Goal: Book appointment/travel/reservation

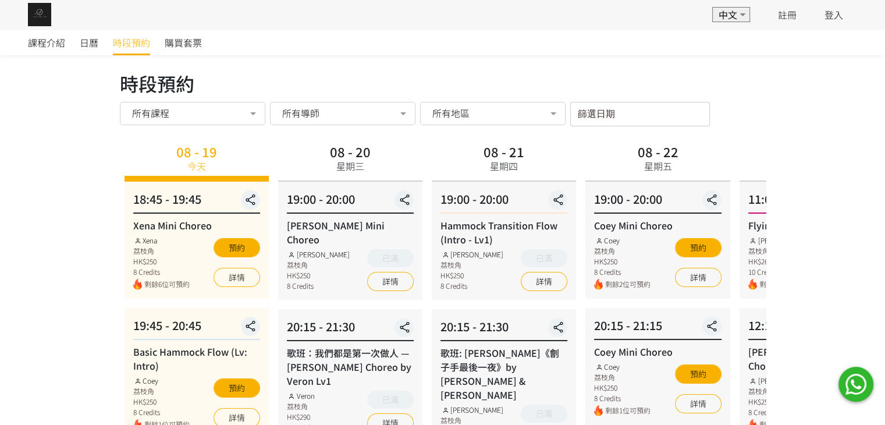
click at [532, 124] on div "所有地區" at bounding box center [492, 113] width 145 height 23
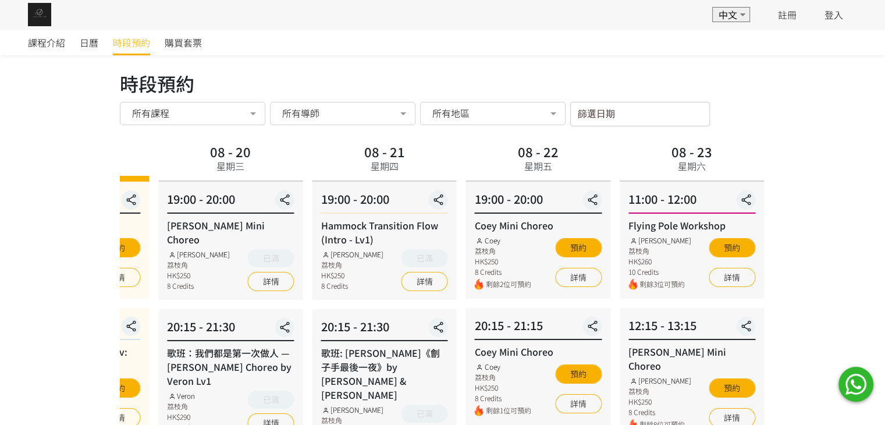
click at [312, 216] on div "19:00 - 20:00 Hammock Transition Flow (Intro - Lv1) [PERSON_NAME] 荔枝角 HK$250 8 …" at bounding box center [384, 241] width 144 height 118
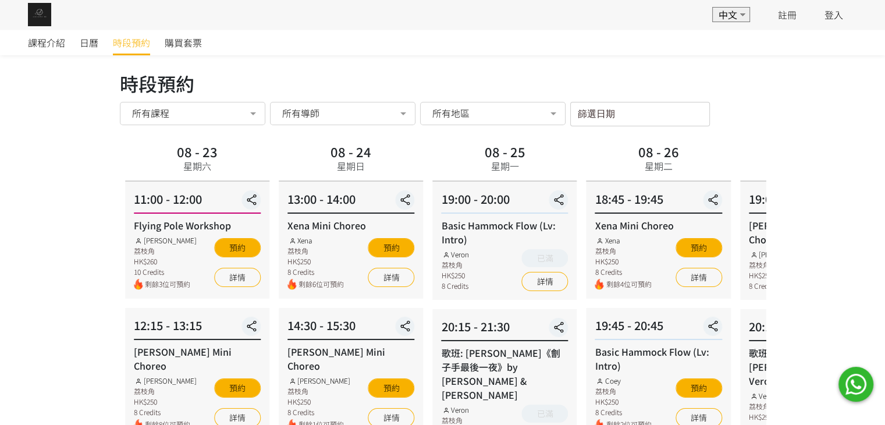
click at [319, 273] on div "Xena Mini Choreo Xena 荔枝角 HK$250 8 Credits 剩餘6位可預約 預約 詳情" at bounding box center [350, 254] width 127 height 72
click at [594, 275] on div "Xena 荔枝角 HK$250 8 Credits 剩餘4位可預約 預約 詳情" at bounding box center [657, 262] width 127 height 55
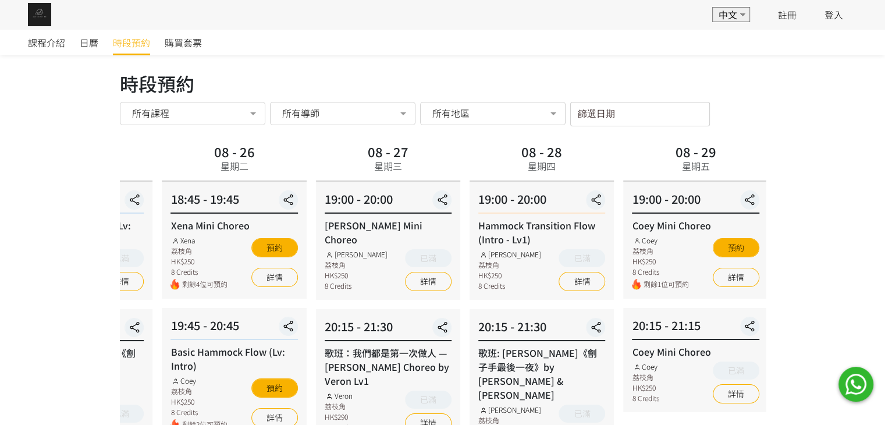
click at [478, 326] on div "20:15 - 21:30" at bounding box center [541, 329] width 127 height 23
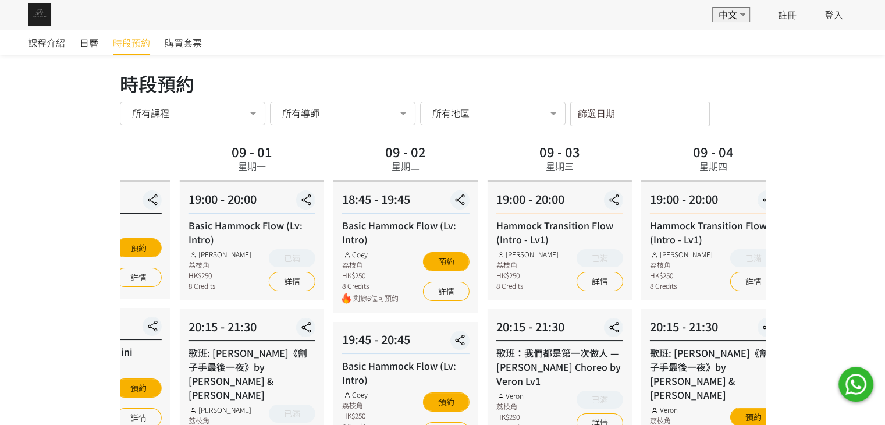
click at [487, 371] on div "20:15 - 21:30 歌班：我們都是第一次做人 — [PERSON_NAME] Choreo by Veron Lv1 Veron 荔枝角 HK$290…" at bounding box center [559, 375] width 144 height 132
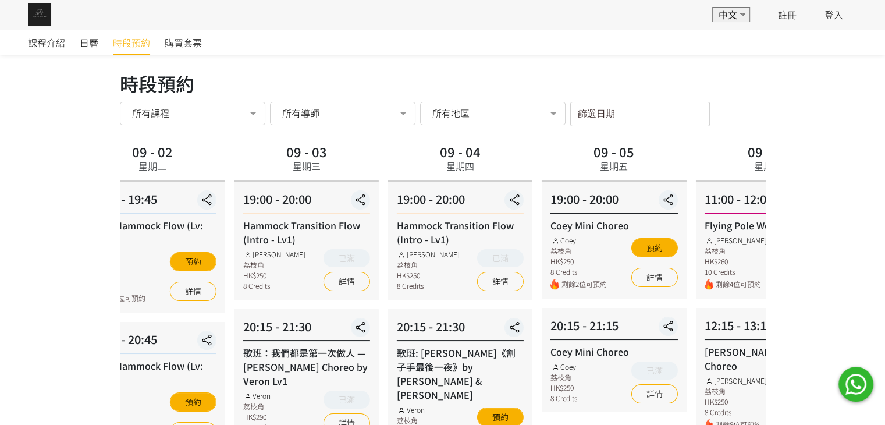
click at [552, 362] on div "20:15 - 21:15 Coey Mini Choreo Coey 荔枝角 HK$250 8 Credits 已滿 詳情" at bounding box center [614, 360] width 144 height 104
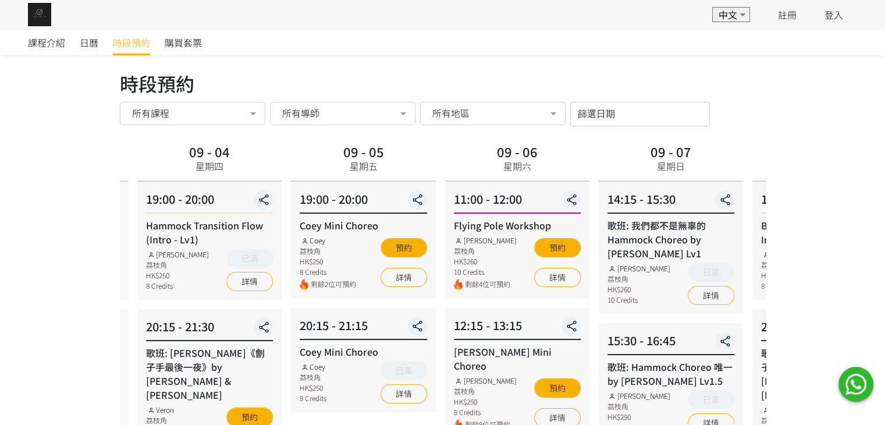
click at [445, 395] on div "12:15 - 13:15 [PERSON_NAME] Choreo [PERSON_NAME] 荔枝角 HK$250 8 Credits 剩餘8位可預約 預…" at bounding box center [517, 373] width 144 height 131
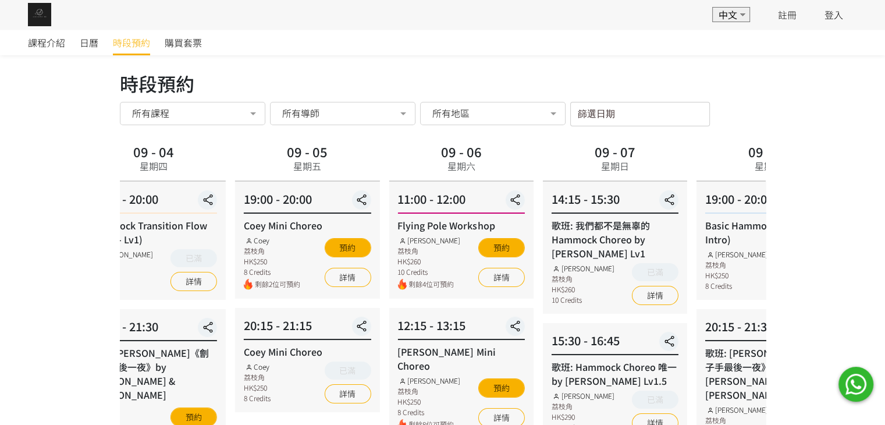
click at [552, 380] on div "歌班: Hammock Choreo 唯一 by [PERSON_NAME] Lv1.5" at bounding box center [615, 374] width 127 height 28
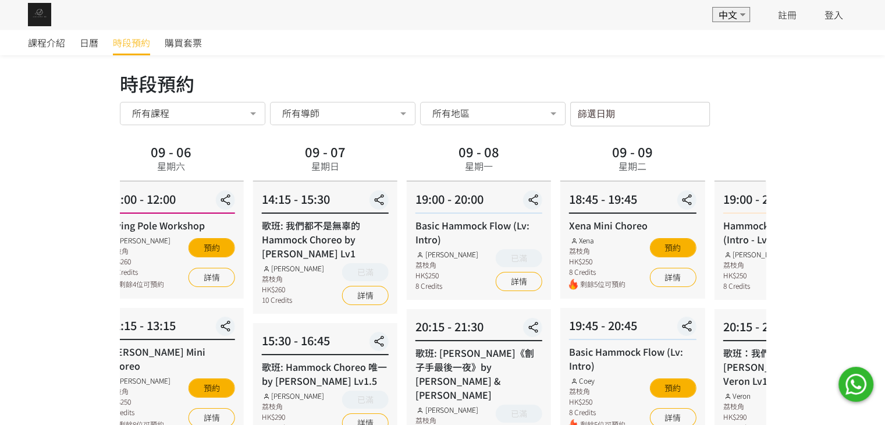
click at [560, 356] on div "19:45 - 20:45 Basic Hammock Flow (Lv: Intro) Coey 荔枝角 HK$250 8 Credits 剩餘5位可預約 …" at bounding box center [632, 373] width 144 height 131
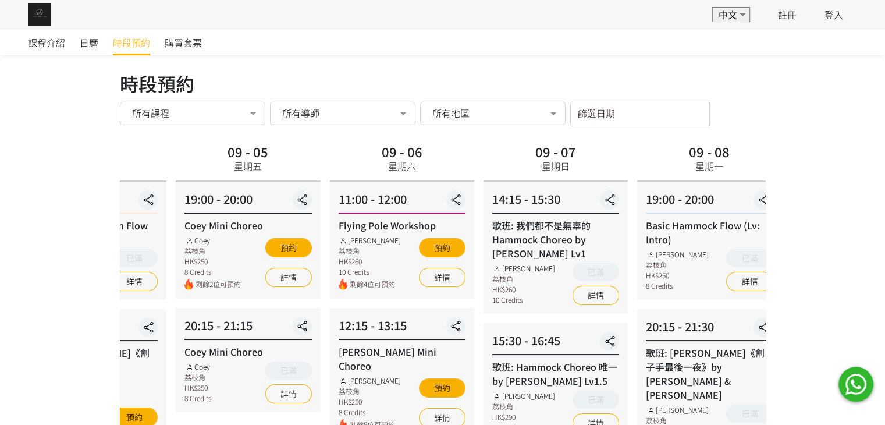
click at [320, 226] on div "19:00 - 20:00 Coey Mini Choreo Coey 荔枝角 HK$250 8 Credits 剩餘2位可預約 預約 詳情" at bounding box center [248, 240] width 144 height 117
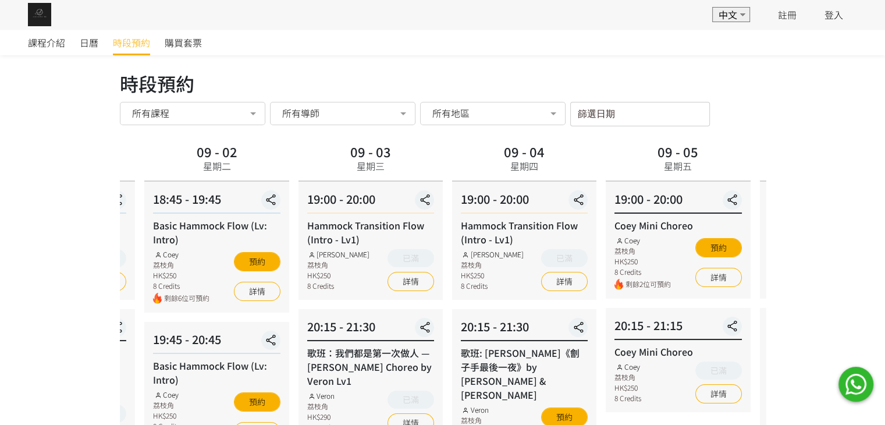
click at [531, 240] on div "Hammock Transition Flow (Intro - Lv1)" at bounding box center [524, 232] width 127 height 28
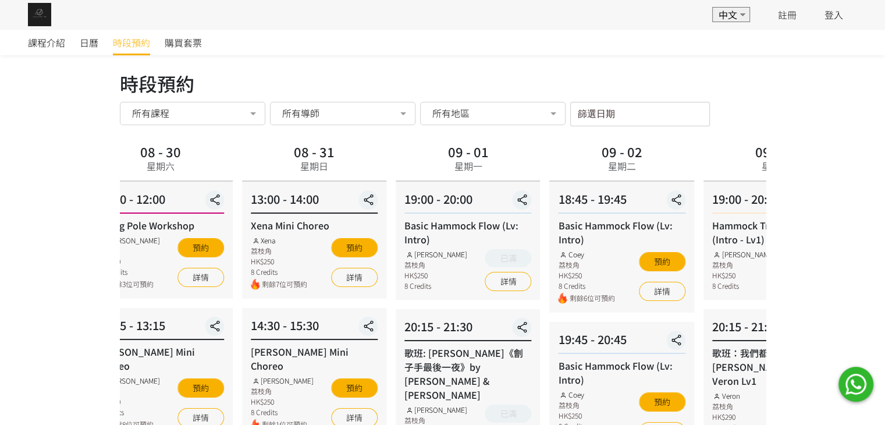
click at [614, 265] on div "Basic Hammock Flow (Lv: Intro) Coey 荔枝角 HK$250 8 Credits 剩餘6位可預約 預約 詳情" at bounding box center [622, 261] width 127 height 86
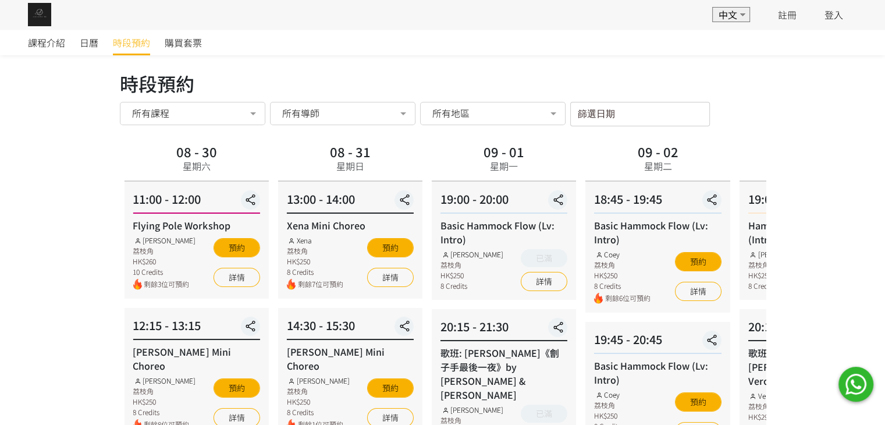
click at [260, 226] on div "Flying Pole Workshop [PERSON_NAME] 荔枝角 HK$260 10 Credits 剩餘3位可預約 預約 詳情" at bounding box center [196, 254] width 127 height 72
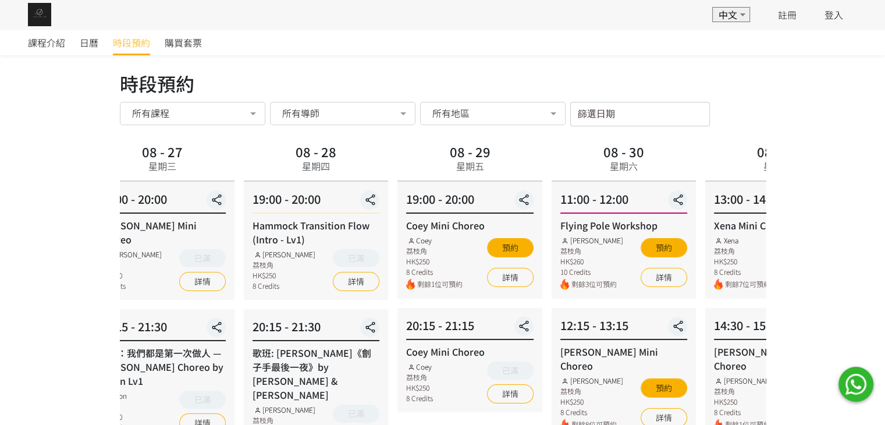
click at [388, 264] on div "19:00 - 20:00 Hammock Transition Flow (Intro - Lv1) [PERSON_NAME] 荔枝角 HK$250 8 …" at bounding box center [316, 241] width 144 height 118
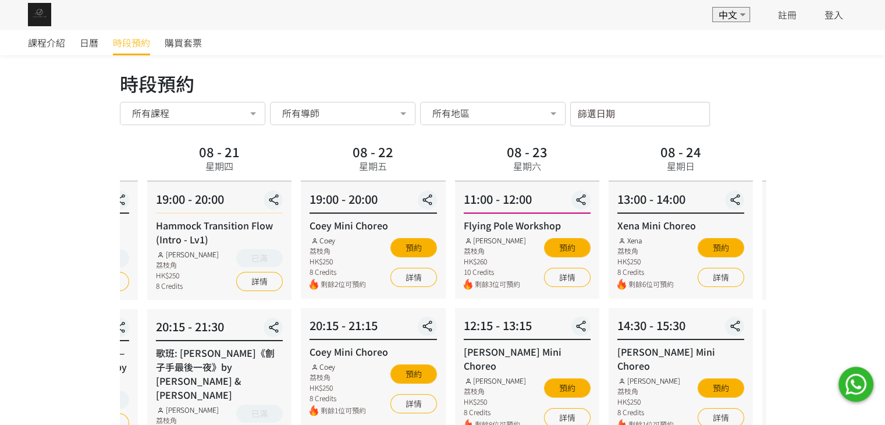
click at [590, 338] on div "12:15 - 13:15" at bounding box center [526, 328] width 127 height 23
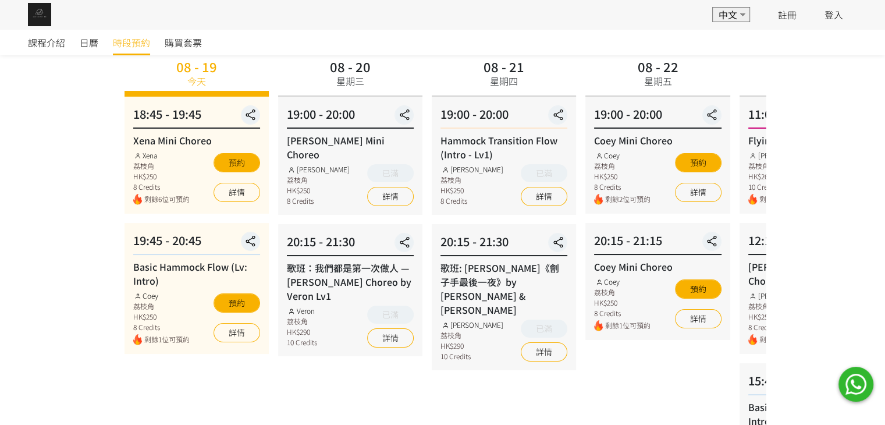
scroll to position [58, 0]
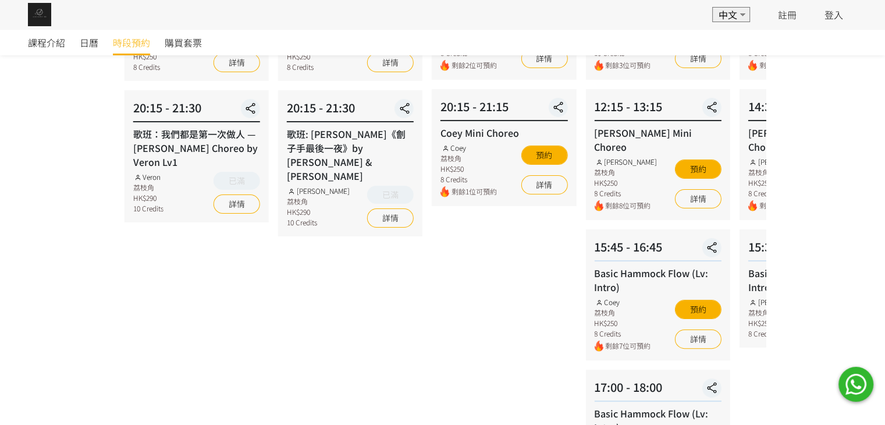
scroll to position [233, 0]
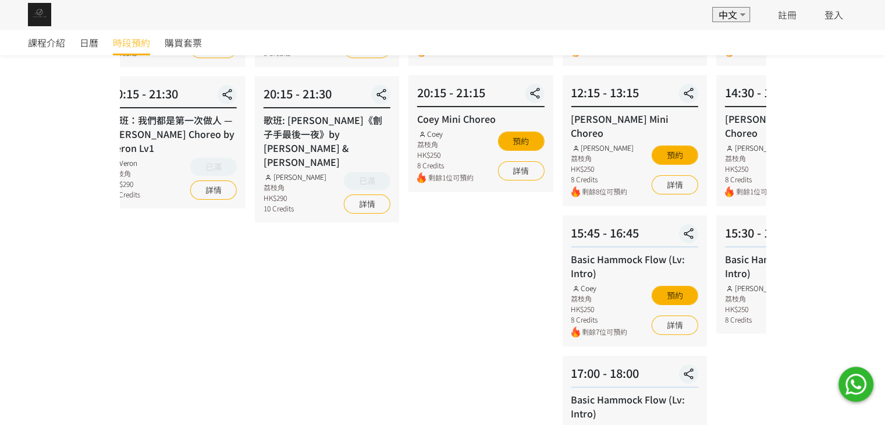
click at [571, 298] on div "Coey 荔枝角 HK$250 8 Credits" at bounding box center [599, 304] width 56 height 42
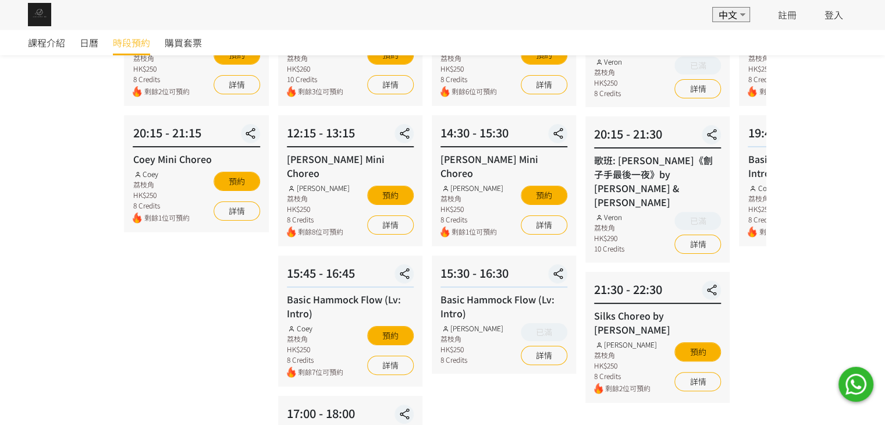
scroll to position [116, 0]
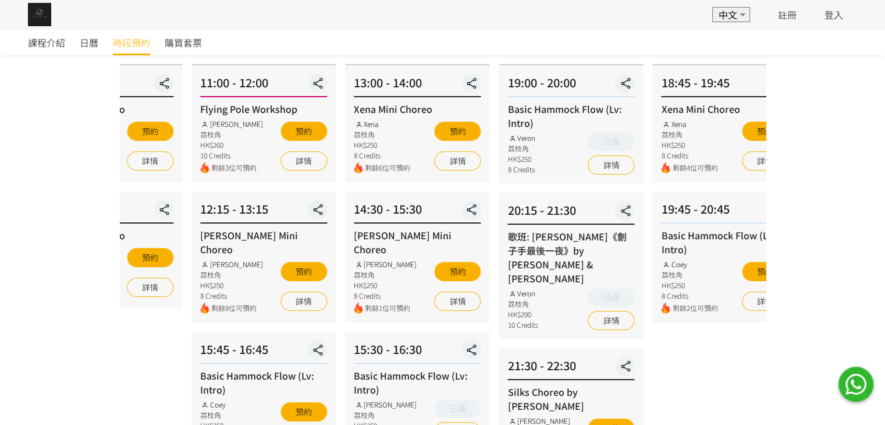
click at [495, 325] on div "08 - 25 星期一 19:00 - 20:00 Basic Hammock Flow (Lv: Intro) Veron 荔枝角 HK$250 8 Cre…" at bounding box center [572, 391] width 154 height 734
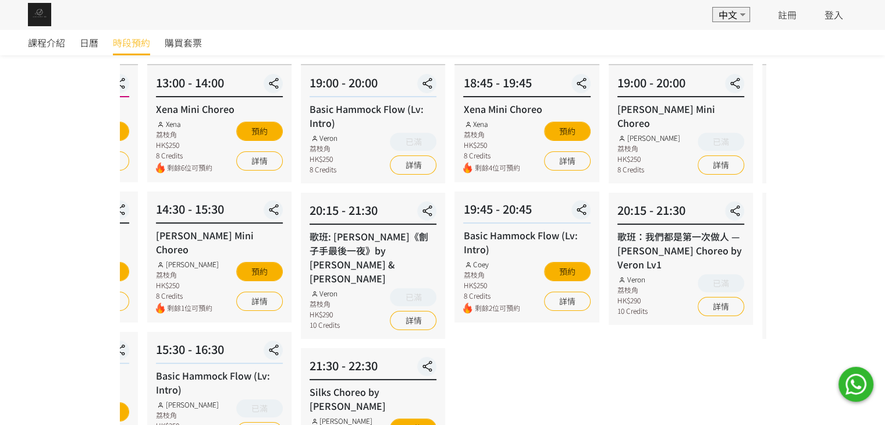
click at [450, 324] on div "08 - 26 星期二 18:45 - 19:45 Xena Mini Choreo Xena 荔枝角 HK$250 8 Credits 剩餘4位可預約 預約…" at bounding box center [527, 391] width 154 height 734
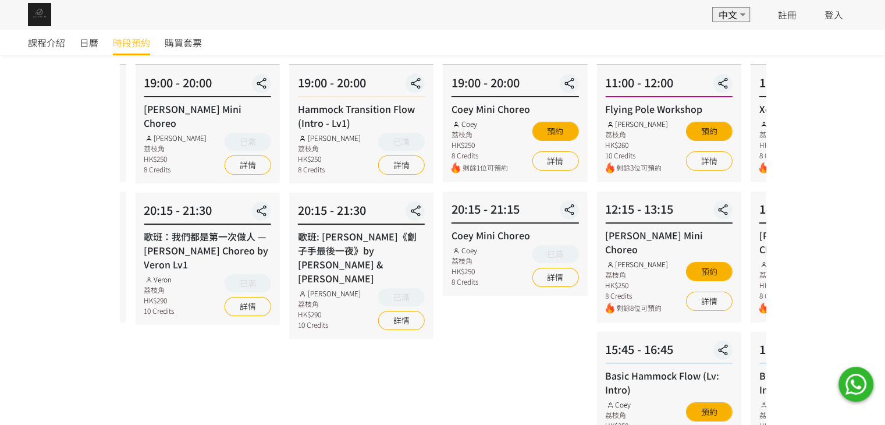
click at [338, 364] on div "08 - 28 星期四 19:00 - 20:00 Hammock Transition Flow (Intro - Lv1) [PERSON_NAME] 荔…" at bounding box center [362, 391] width 154 height 734
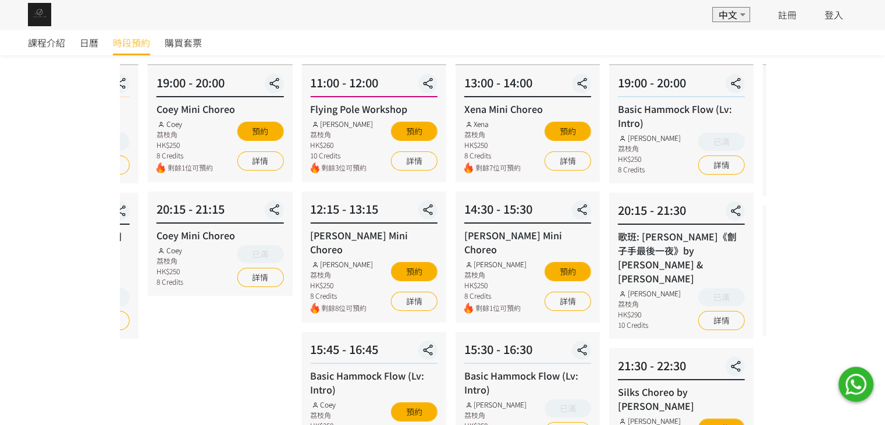
click at [370, 340] on div "15:45 - 16:45" at bounding box center [373, 351] width 127 height 23
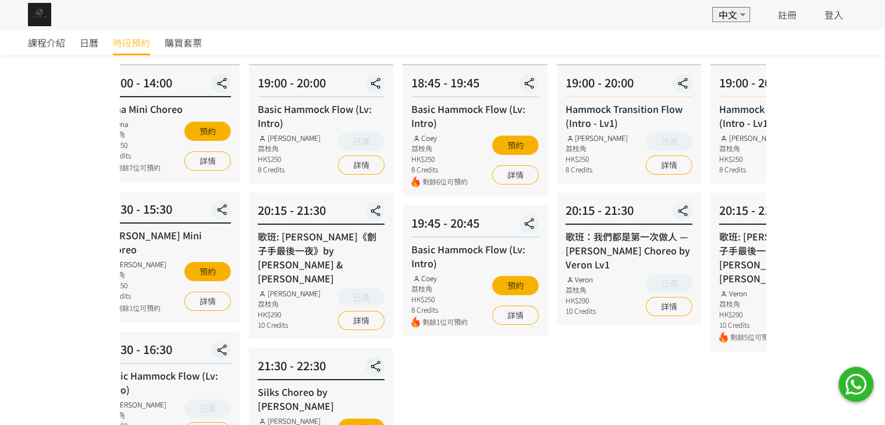
click at [379, 314] on div "09 - 01 星期一 19:00 - 20:00 Basic Hammock Flow (Lv: Intro) [PERSON_NAME] 荔枝角 HK$2…" at bounding box center [321, 391] width 154 height 734
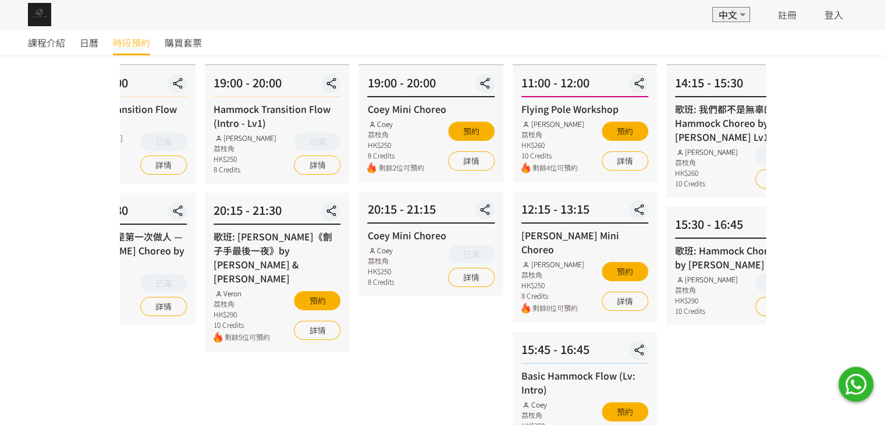
click at [132, 396] on div "09 - 03 星期三 19:00 - 20:00 Hammock Transition Flow (Intro - Lv1) [PERSON_NAME] 荔…" at bounding box center [124, 391] width 154 height 734
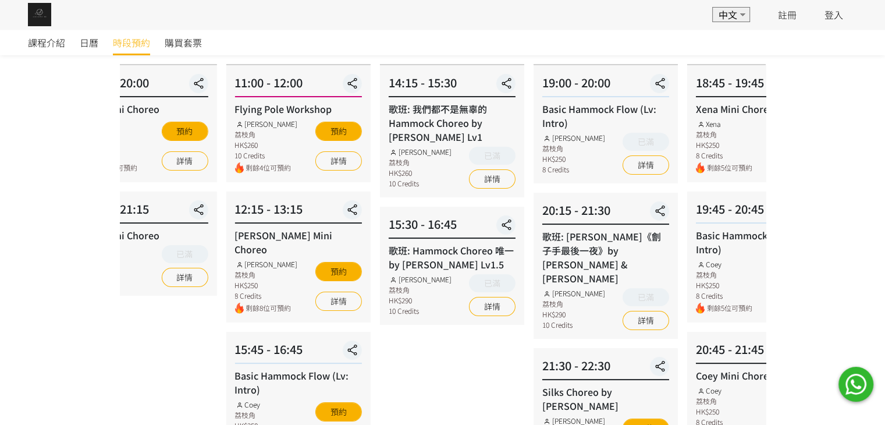
click at [434, 379] on div "09 - 07 星期日 14:15 - 15:30 歌班: 我們都不是無辜的 Hammock Choreo by [PERSON_NAME] Lv1 [PER…" at bounding box center [452, 391] width 154 height 734
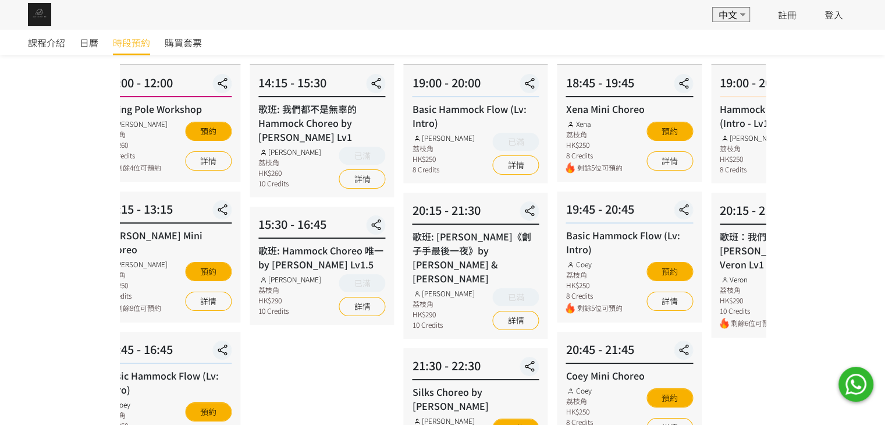
click at [268, 388] on div "09 - 07 星期日 14:15 - 15:30 歌班: 我們都不是無辜的 Hammock Choreo by [PERSON_NAME] Lv1 [PER…" at bounding box center [322, 391] width 154 height 734
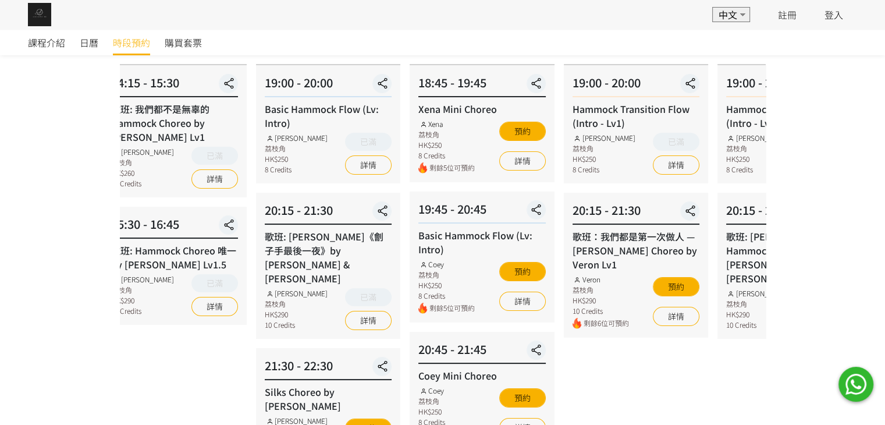
click at [573, 361] on div "09 - 10 星期三 19:00 - 20:00 Hammock Transition Flow (Intro - Lv1) [PERSON_NAME] 荔…" at bounding box center [636, 391] width 154 height 734
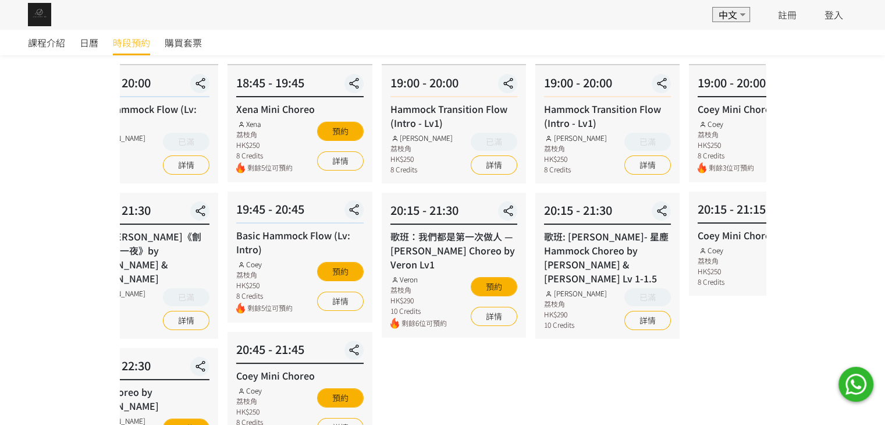
click at [531, 410] on div "09 - 11 星期四 19:00 - 20:00 Hammock Transition Flow (Intro - Lv1) [PERSON_NAME] 荔…" at bounding box center [608, 391] width 154 height 734
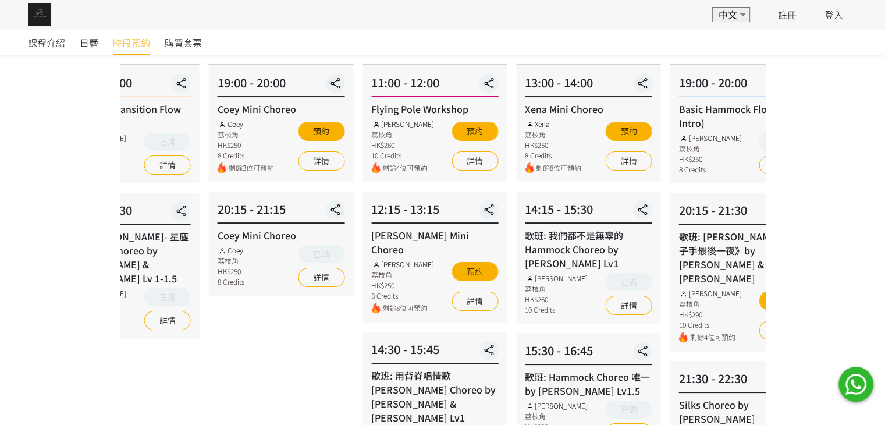
click at [457, 396] on div "歌班: 用背脊唱情歌 [PERSON_NAME] Choreo by [PERSON_NAME] & [PERSON_NAME] Lv1 [PERSON_NA…" at bounding box center [434, 418] width 127 height 101
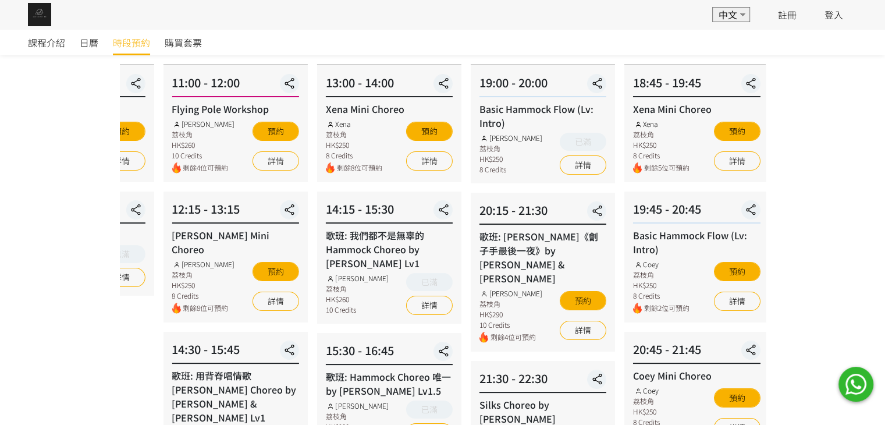
click at [326, 404] on div "歌班: Hammock Choreo 唯一 by [PERSON_NAME] Lv1.5 [PERSON_NAME] 荔枝角 HK$290 10 Credit…" at bounding box center [389, 406] width 127 height 73
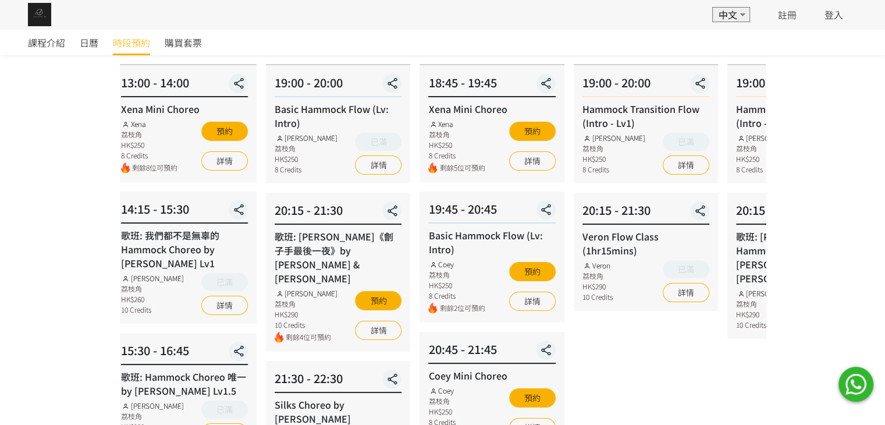
click at [436, 359] on div "20:45 - 21:45" at bounding box center [491, 351] width 127 height 23
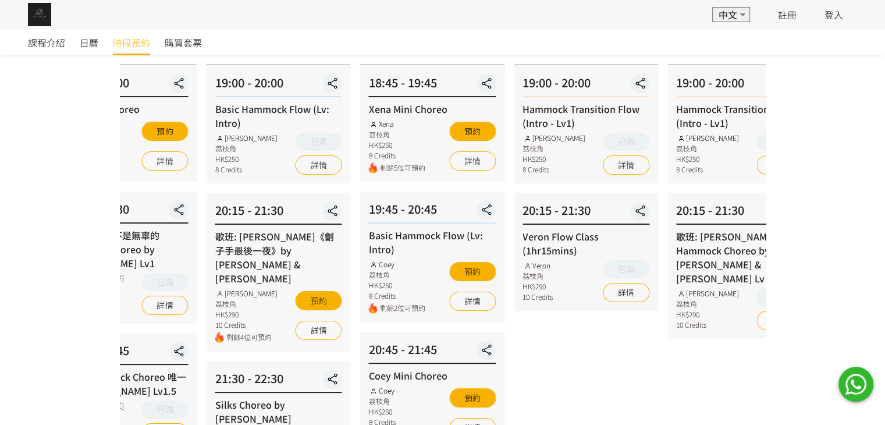
click at [509, 342] on div "09 - 17 星期三 19:00 - 20:00 Hammock Transition Flow (Intro - Lv1) [PERSON_NAME] 荔…" at bounding box center [586, 391] width 154 height 734
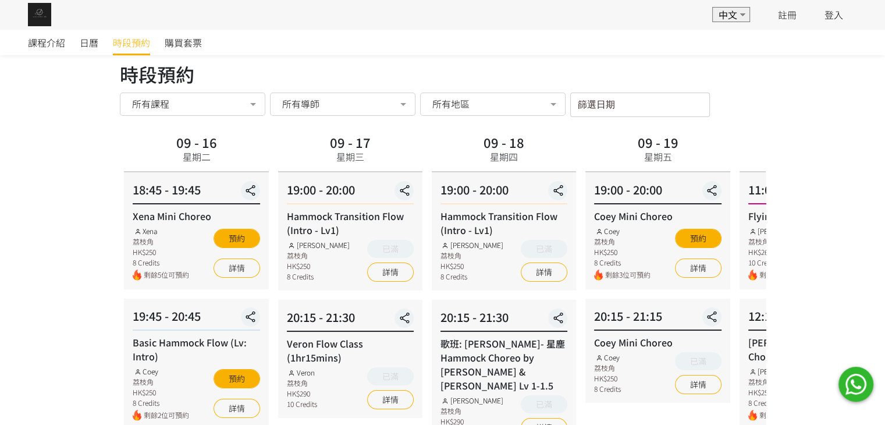
scroll to position [0, 0]
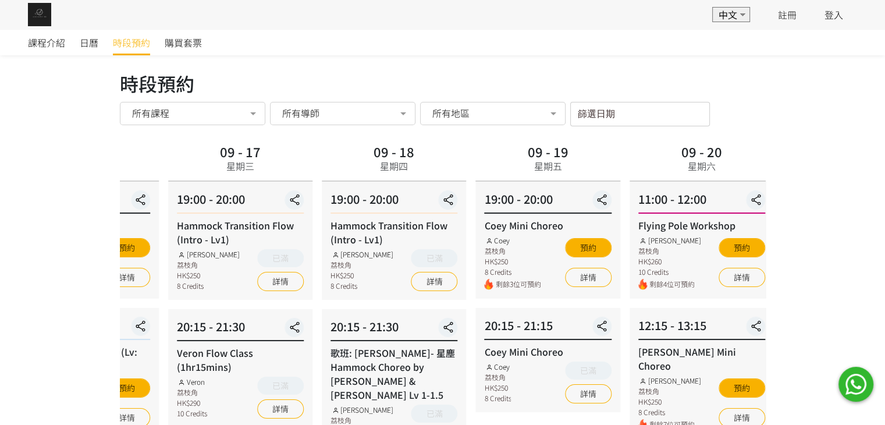
click at [475, 276] on div "19:00 - 20:00 Coey Mini Choreo Coey 荔枝角 HK$250 8 Credits 剩餘3位可預約 預約 詳情" at bounding box center [547, 240] width 144 height 117
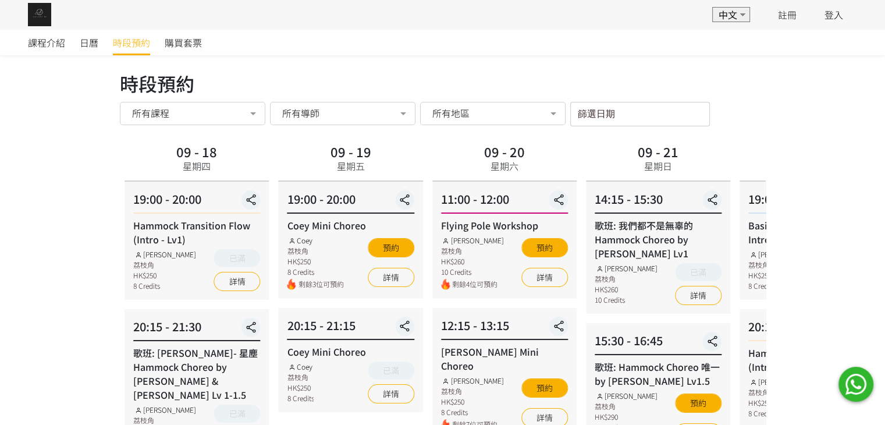
click at [595, 285] on div "歌班: 我們都不是無辜的 Hammock Choreo by [PERSON_NAME] Lv1 [PERSON_NAME] 荔枝角 HK$260 10 Cr…" at bounding box center [658, 261] width 127 height 87
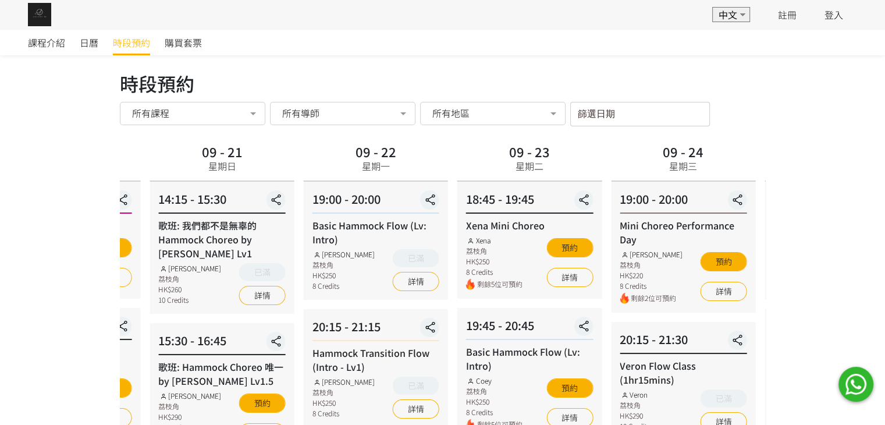
click at [294, 232] on div "14:15 - 15:30 歌班: 我們都不是無辜的 Hammock Choreo by [PERSON_NAME] Lv1 [PERSON_NAME] 荔枝…" at bounding box center [222, 248] width 144 height 132
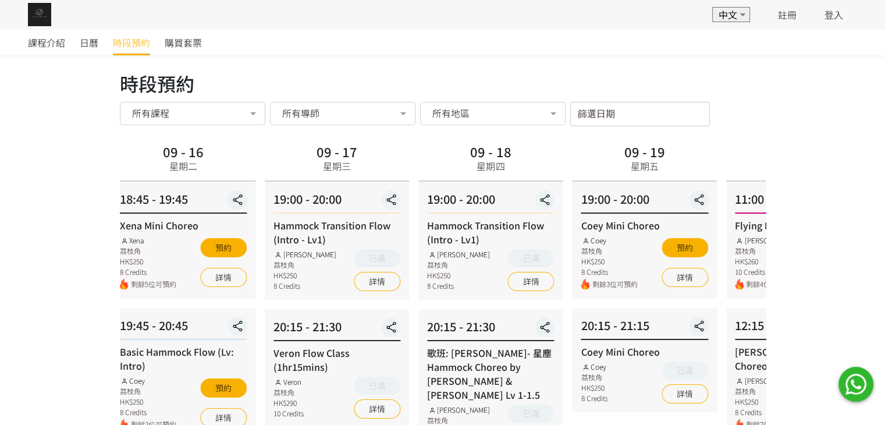
click at [496, 215] on div "19:00 - 20:00 Hammock Transition Flow (Intro - Lv1) [PERSON_NAME] 荔枝角 HK$250 8 …" at bounding box center [490, 241] width 144 height 118
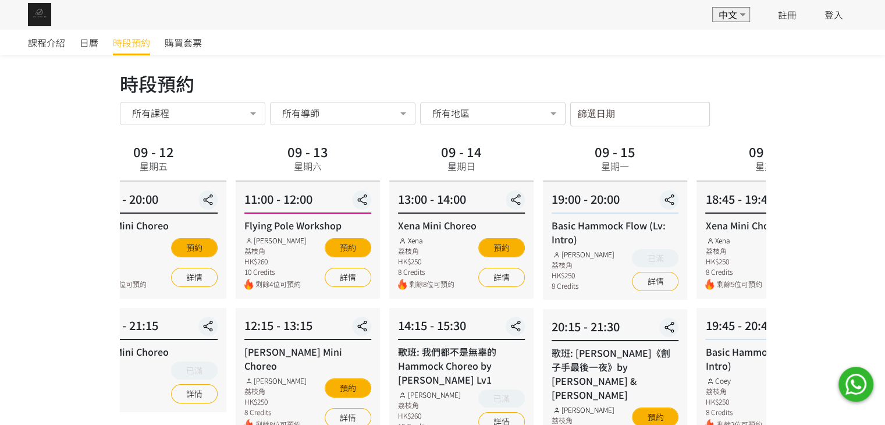
click at [380, 244] on div "11:00 - 12:00 Flying Pole Workshop [PERSON_NAME] 荔枝角 HK$260 10 Credits 剩餘4位可預約 …" at bounding box center [308, 240] width 144 height 117
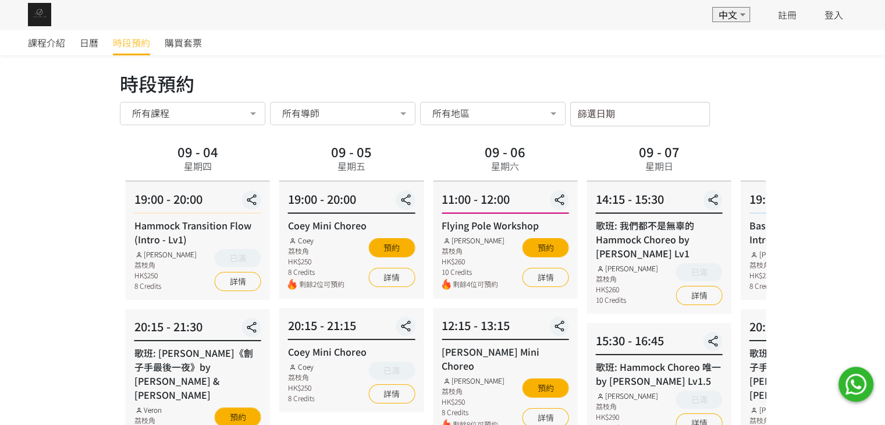
click at [553, 345] on div "[PERSON_NAME] Mini Choreo" at bounding box center [505, 358] width 127 height 28
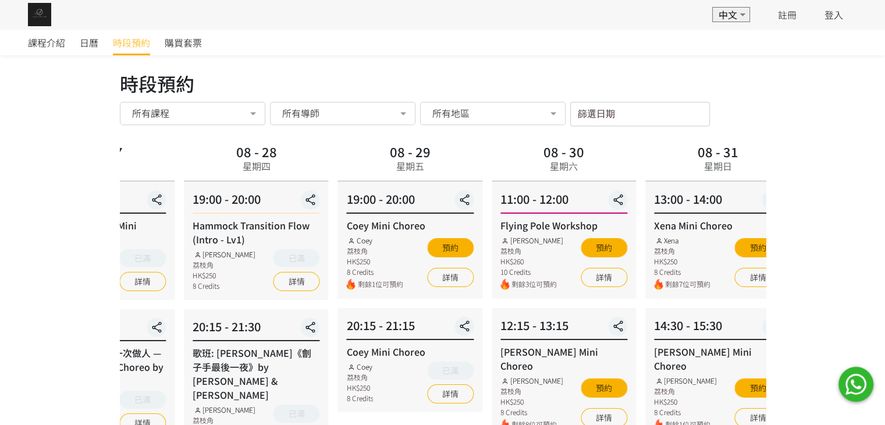
click at [620, 326] on div "12:15 - 13:15 [PERSON_NAME] Choreo [PERSON_NAME] 荔枝角 HK$250 8 Credits 剩餘8位可預約 預…" at bounding box center [564, 373] width 144 height 131
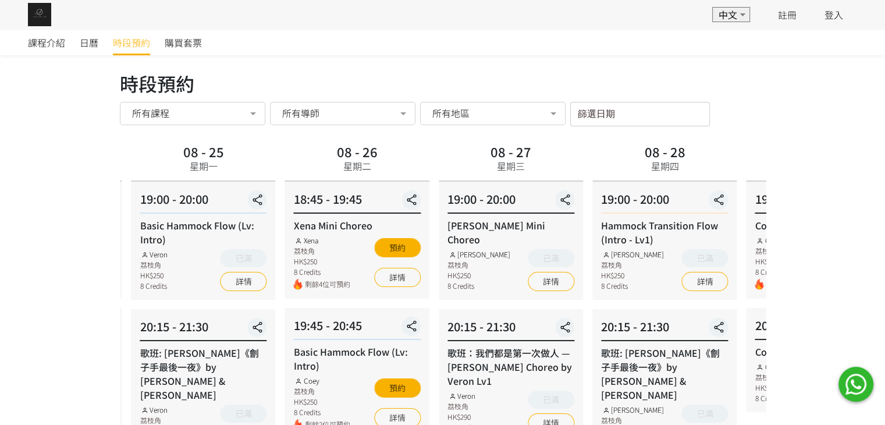
click at [429, 210] on div "18:45 - 19:45 Xena Mini Choreo Xena 荔枝角 HK$250 8 Credits 剩餘4位可預約 預約 詳情" at bounding box center [357, 240] width 144 height 117
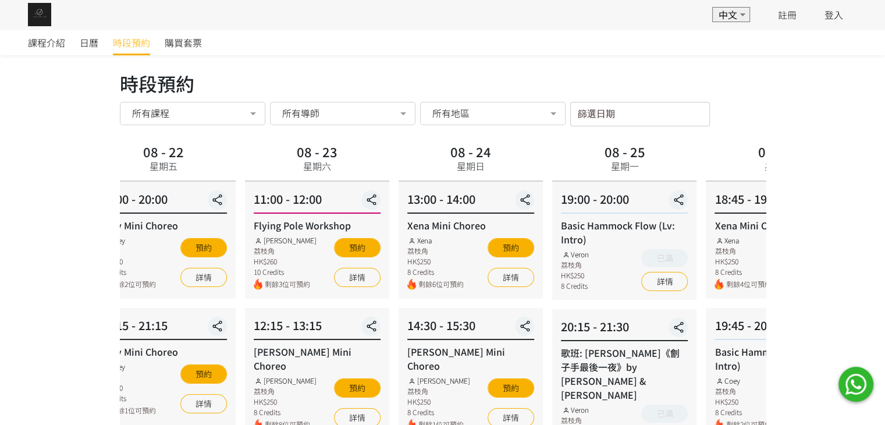
click at [543, 198] on div "13:00 - 14:00 Xena Mini Choreo Xena 荔枝角 HK$250 8 Credits 剩餘6位可預約 預約 詳情" at bounding box center [471, 240] width 144 height 117
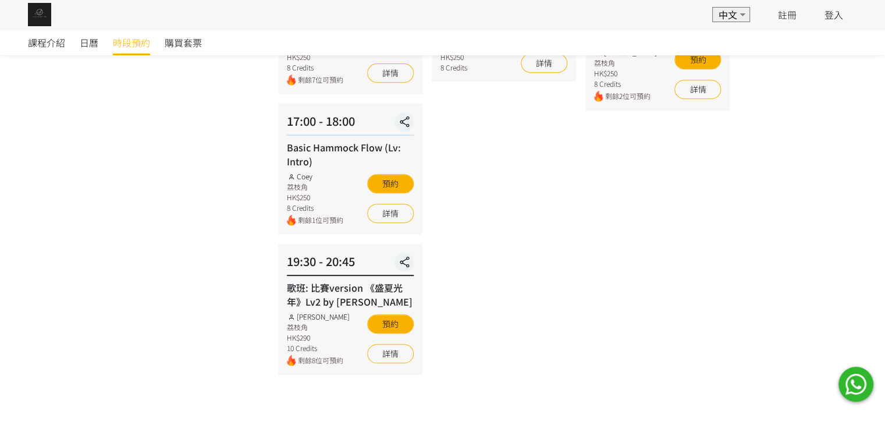
scroll to position [486, 0]
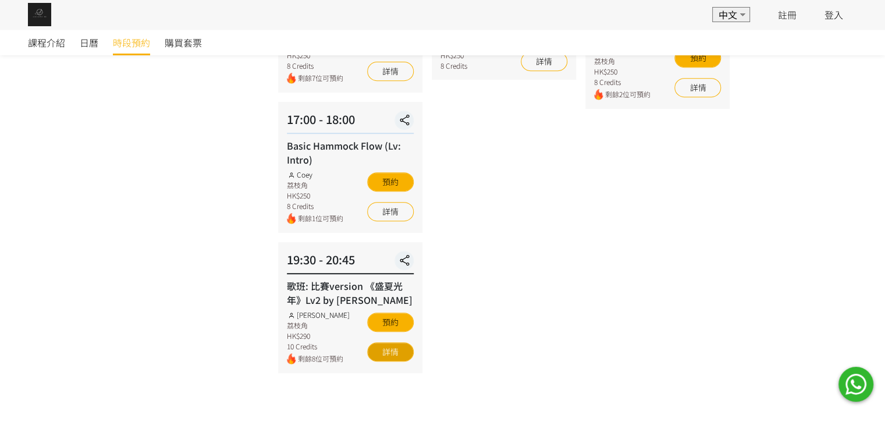
click at [399, 342] on link "詳情" at bounding box center [390, 351] width 47 height 19
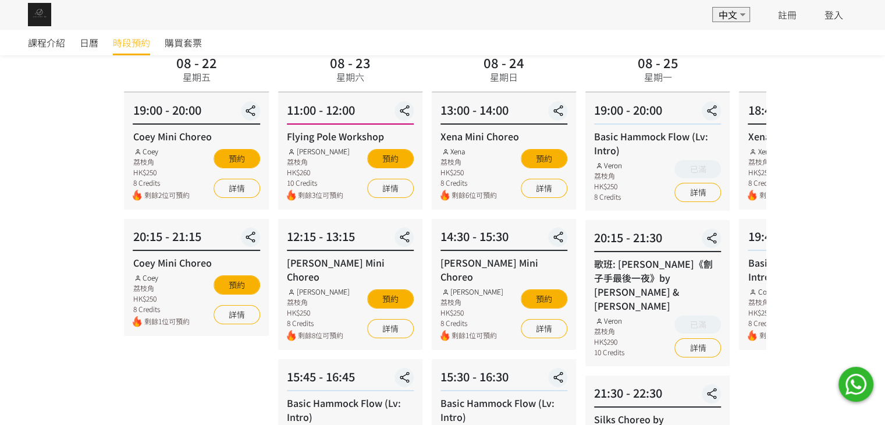
scroll to position [0, 0]
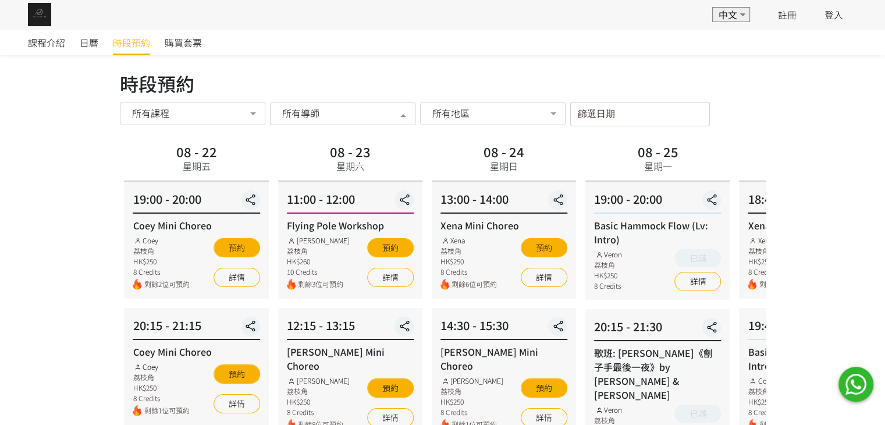
click at [386, 116] on div "所有導師" at bounding box center [342, 113] width 129 height 12
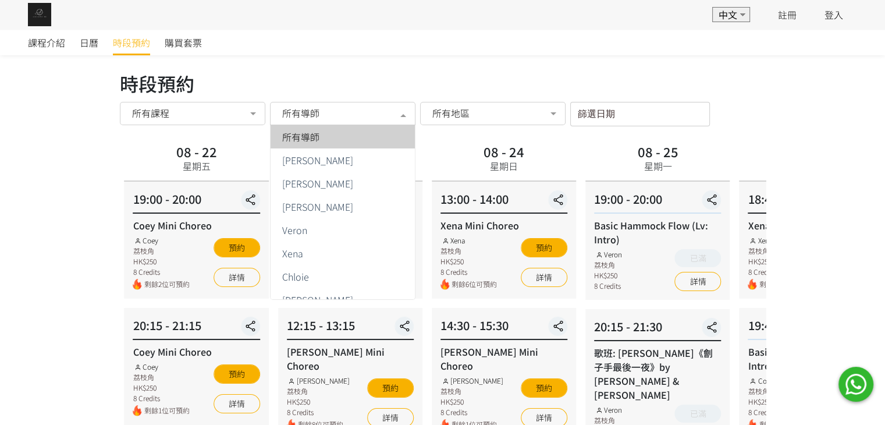
click at [386, 116] on div "所有導師" at bounding box center [342, 113] width 129 height 12
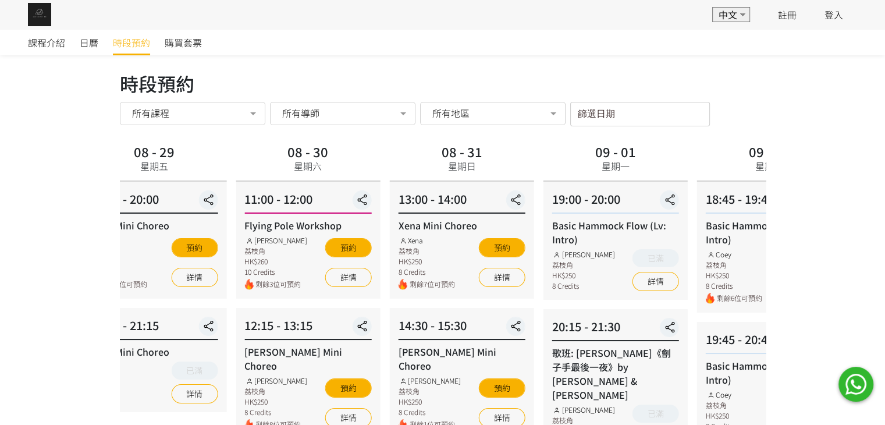
click at [374, 205] on div "11:00 - 12:00 Flying Pole Workshop [PERSON_NAME] 荔枝角 HK$260 10 Credits 剩餘3位可預約 …" at bounding box center [308, 240] width 144 height 117
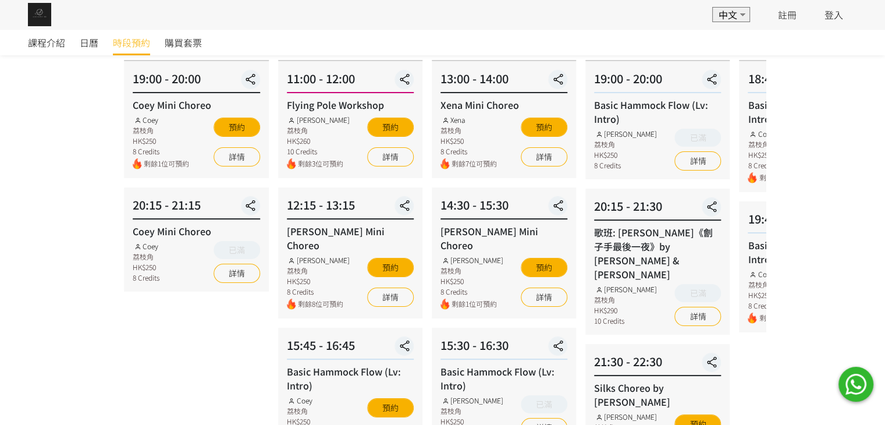
scroll to position [116, 0]
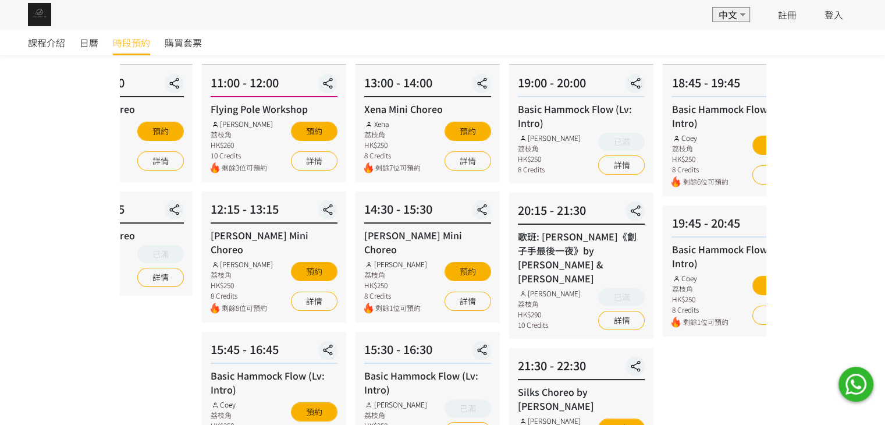
click at [356, 362] on div "15:30 - 16:30 Basic Hammock Flow (Lv: Intro) [PERSON_NAME] 荔枝角 HK$250 8 Credits…" at bounding box center [428, 391] width 144 height 118
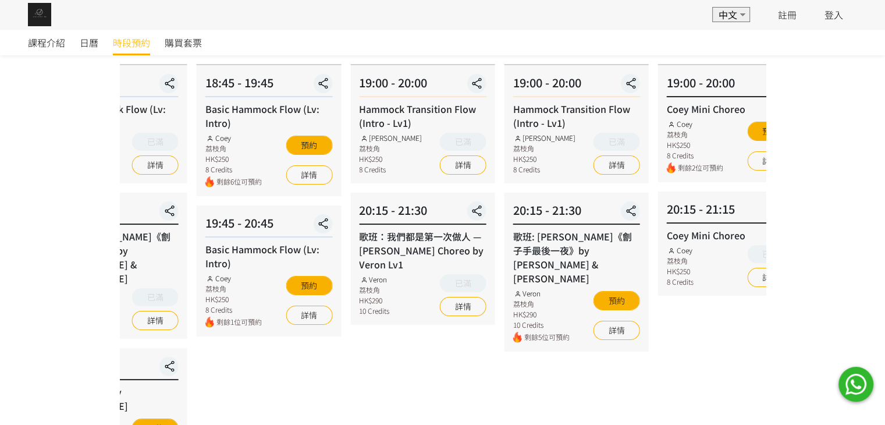
click at [346, 347] on div "09 - 03 星期三 19:00 - 20:00 Hammock Transition Flow (Intro - Lv1) [PERSON_NAME] 荔…" at bounding box center [423, 391] width 154 height 734
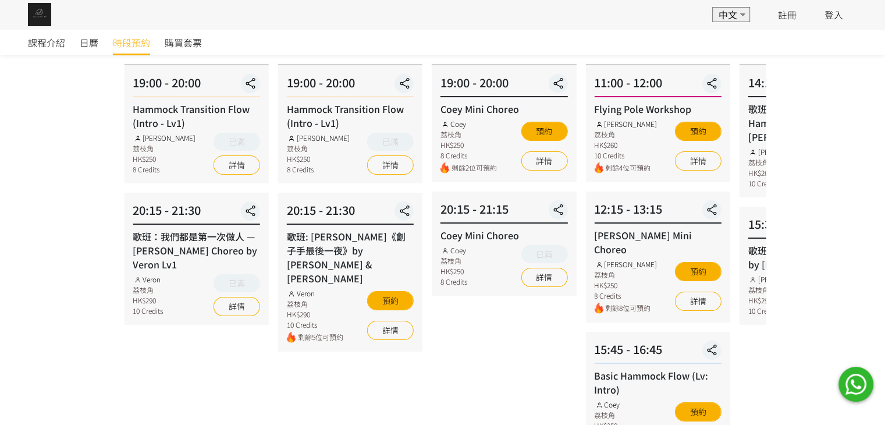
click at [427, 336] on div "09 - 05 星期五 19:00 - 20:00 Coey Mini Choreo Coey 荔枝角 HK$250 8 Credits 剩餘2位可預約 預約…" at bounding box center [504, 391] width 154 height 734
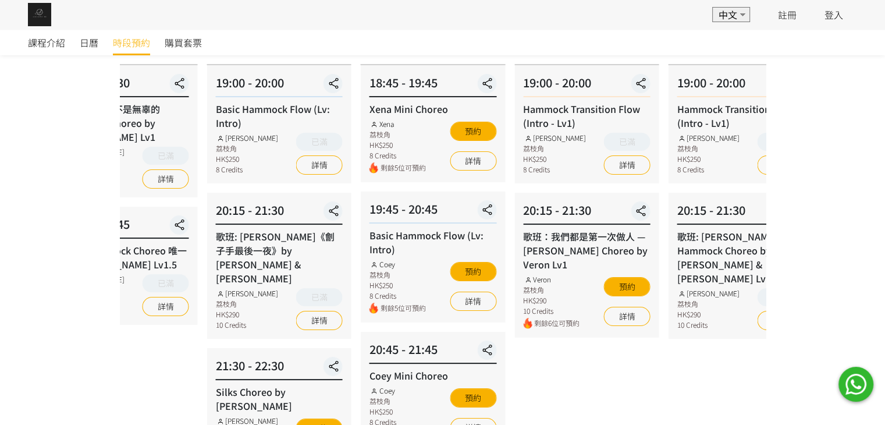
click at [356, 314] on div "09 - 09 星期二 18:45 - 19:45 Xena Mini Choreo Xena 荔枝角 HK$250 8 Credits 剩餘5位可預約 預約…" at bounding box center [433, 391] width 154 height 734
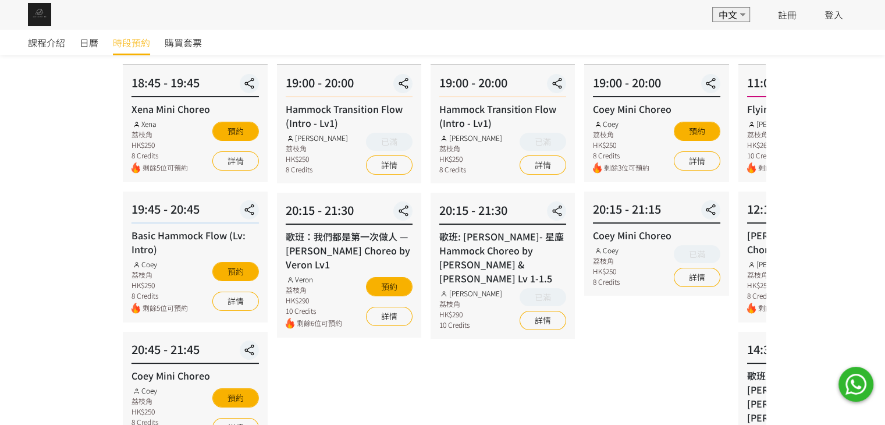
click at [426, 353] on div "09 - 11 星期四 19:00 - 20:00 Hammock Transition Flow (Intro - Lv1) [PERSON_NAME] 荔…" at bounding box center [503, 391] width 154 height 734
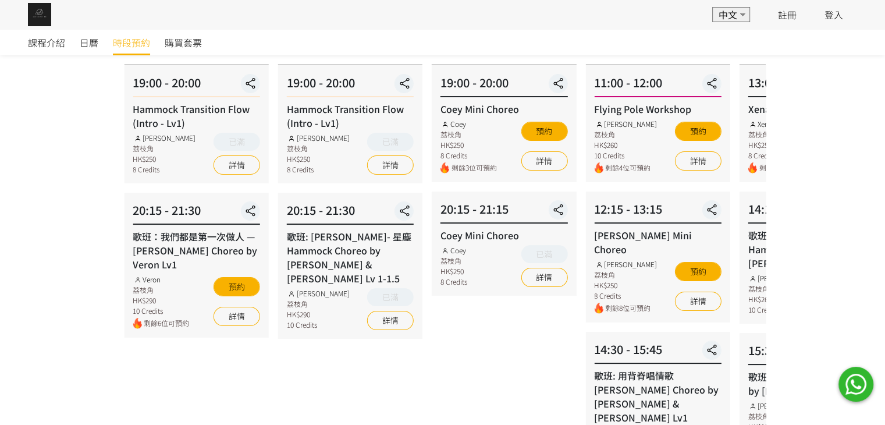
click at [581, 311] on div "09 - 13 星期六 11:00 - 12:00 Flying Pole Workshop [PERSON_NAME] 荔枝角 HK$260 10 Cred…" at bounding box center [658, 391] width 154 height 734
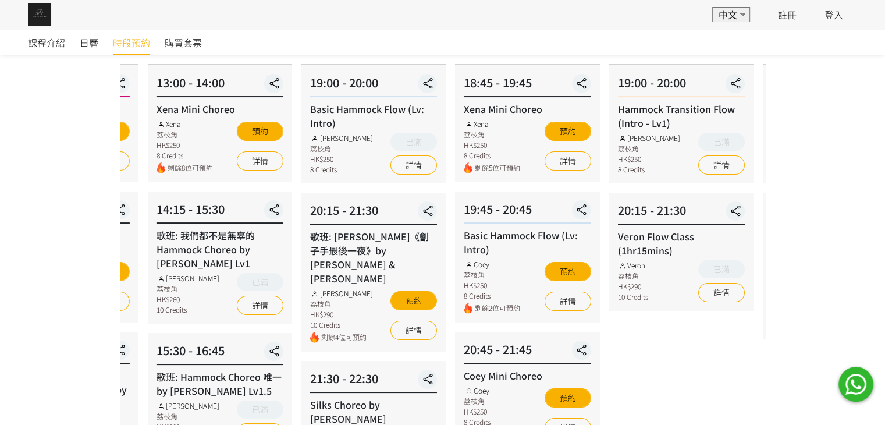
click at [450, 266] on div "09 - 16 星期二 18:45 - 19:45 Xena Mini Choreo Xena 荔枝角 HK$250 8 Credits 剩餘5位可預約 預約…" at bounding box center [527, 391] width 154 height 734
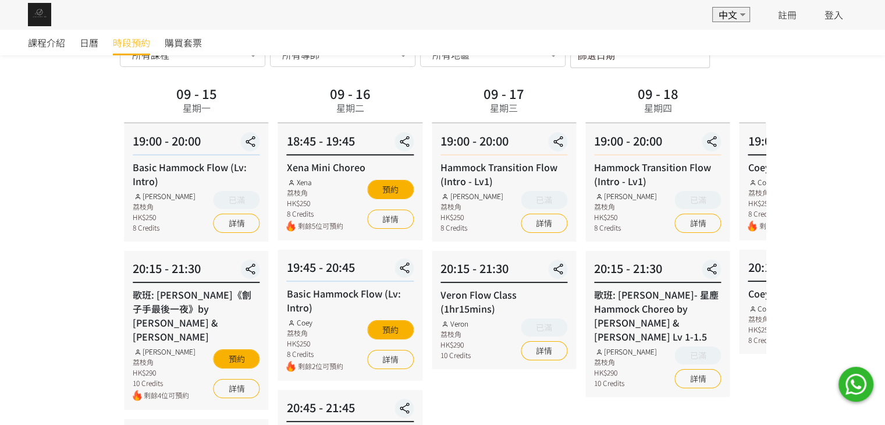
scroll to position [0, 0]
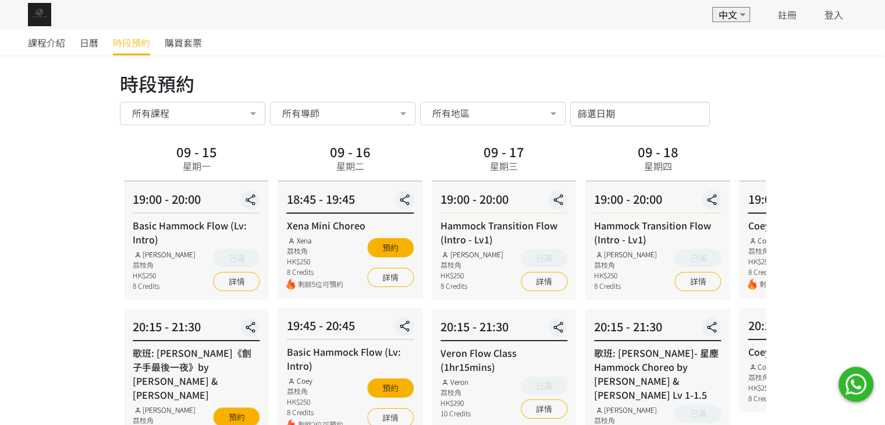
drag, startPoint x: 370, startPoint y: 119, endPoint x: 366, endPoint y: 129, distance: 10.2
click at [369, 123] on div "所有導師" at bounding box center [342, 113] width 145 height 23
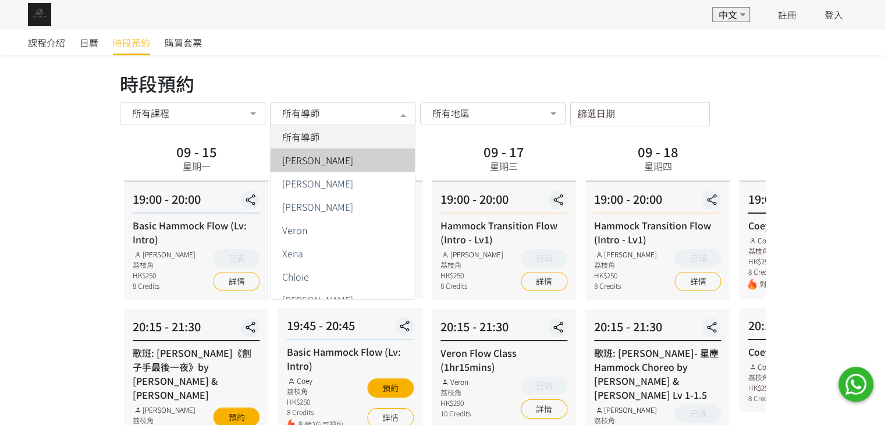
click at [486, 124] on div "所有地區" at bounding box center [492, 113] width 145 height 23
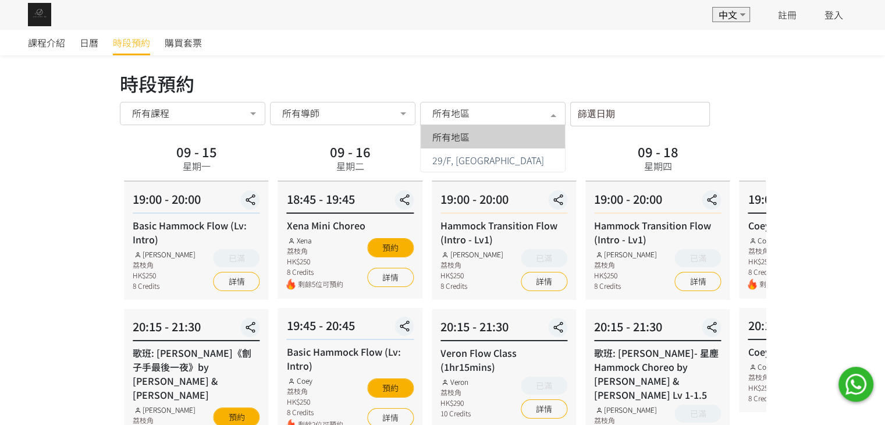
click at [616, 119] on div "篩選日期 [DATE] Sun Mon Tue Wed Thu Fri Sat 1 2 3 4 5 6 7 8 9 10 11 12 13 14 15 16 …" at bounding box center [640, 114] width 140 height 24
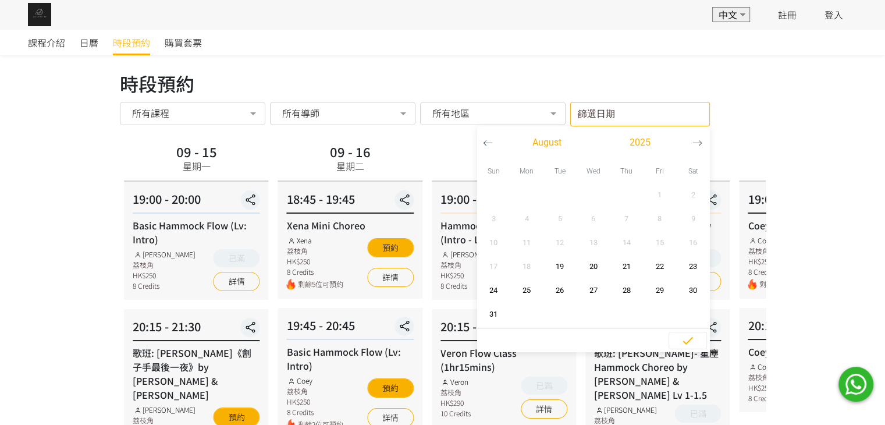
click at [697, 147] on icon "button" at bounding box center [697, 143] width 10 height 10
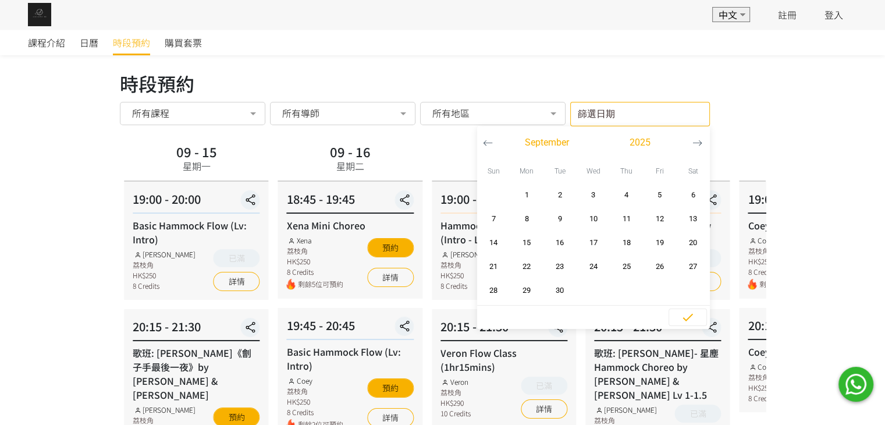
click at [697, 146] on icon "button" at bounding box center [697, 143] width 10 height 10
click at [626, 233] on button "16" at bounding box center [626, 242] width 33 height 24
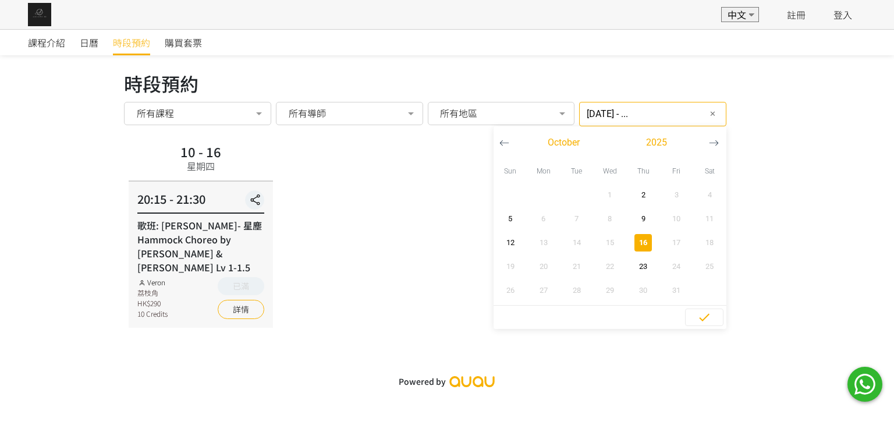
click at [709, 141] on icon "button" at bounding box center [714, 143] width 10 height 10
click at [493, 145] on button "button" at bounding box center [504, 142] width 22 height 33
click at [502, 225] on span "button" at bounding box center [510, 218] width 17 height 17
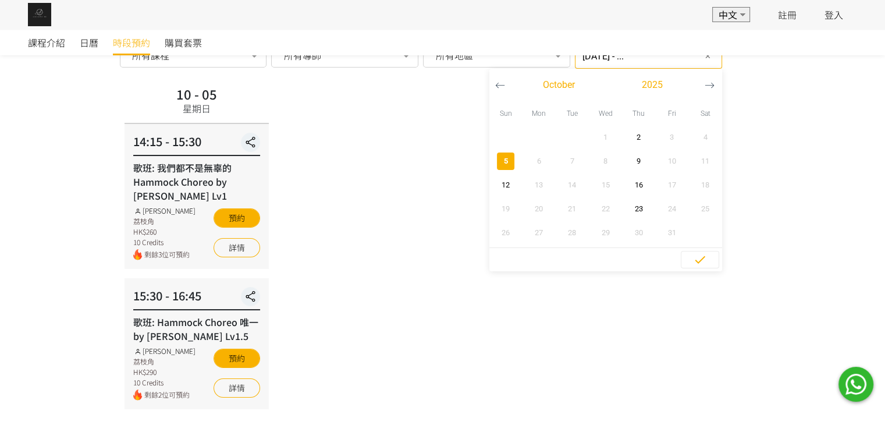
scroll to position [58, 0]
click at [489, 90] on button "button" at bounding box center [500, 84] width 22 height 33
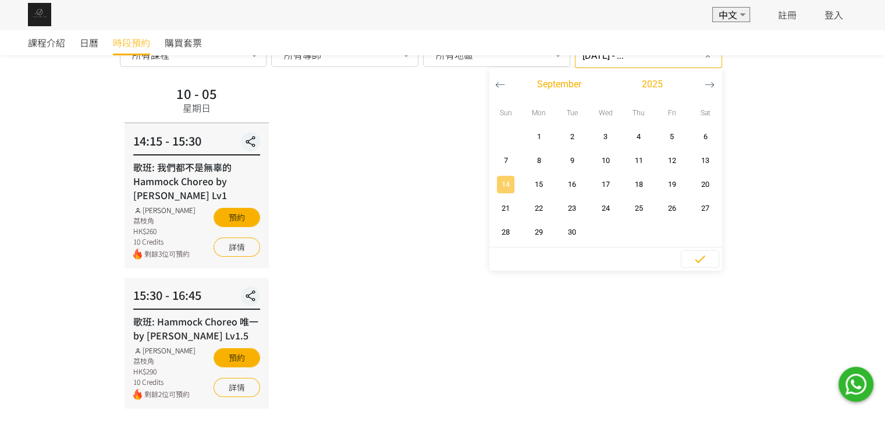
click at [493, 182] on span "14" at bounding box center [506, 185] width 26 height 12
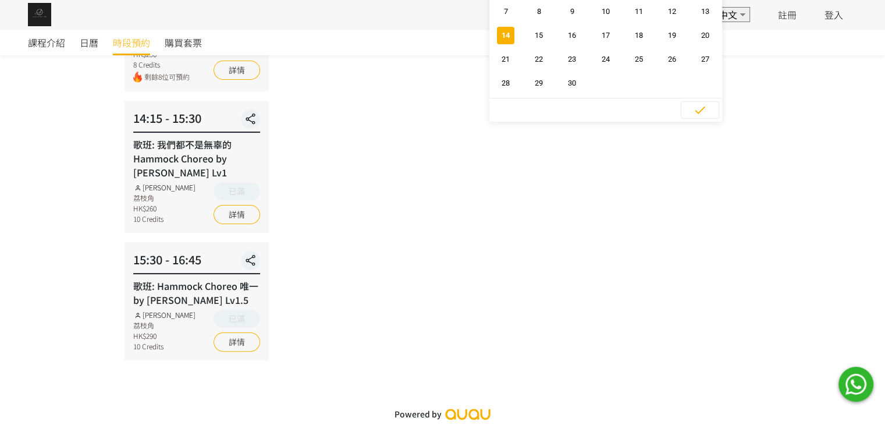
scroll to position [33, 0]
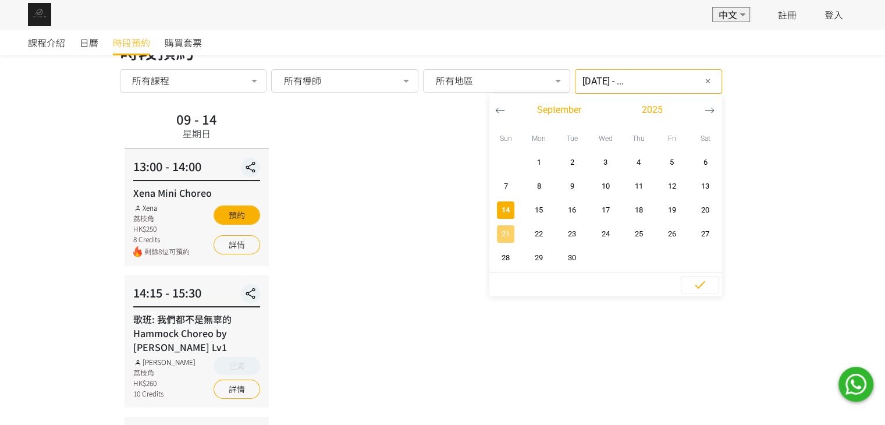
click at [493, 229] on span "21" at bounding box center [506, 234] width 26 height 12
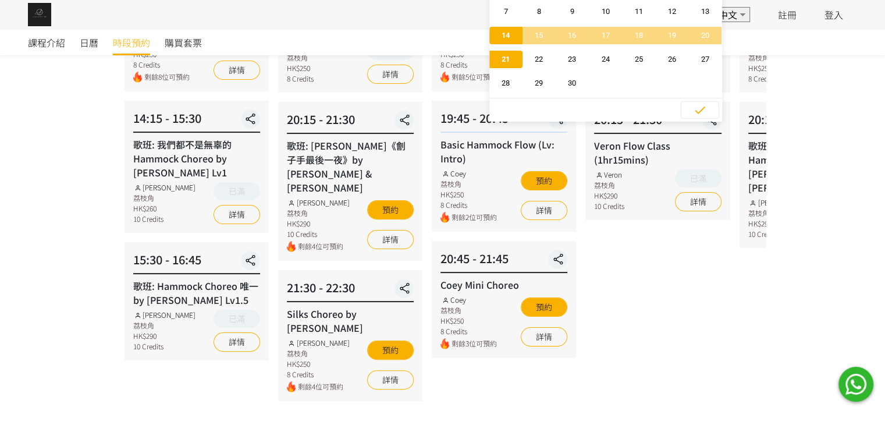
scroll to position [91, 0]
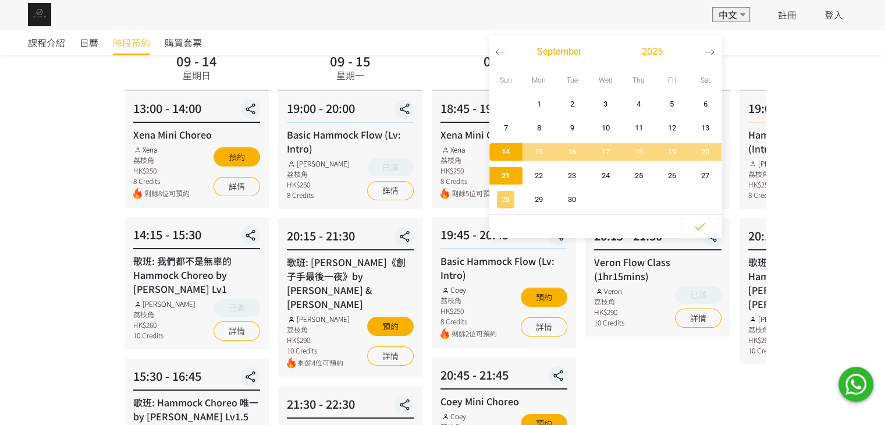
click at [495, 204] on span "28" at bounding box center [506, 200] width 26 height 12
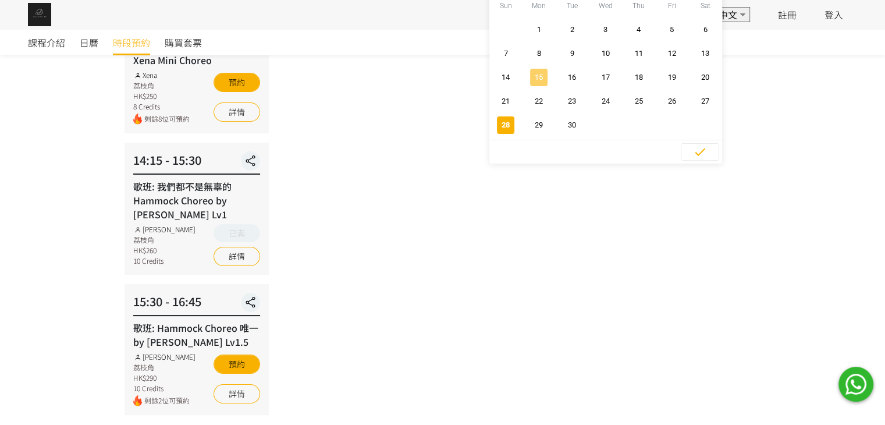
scroll to position [104, 0]
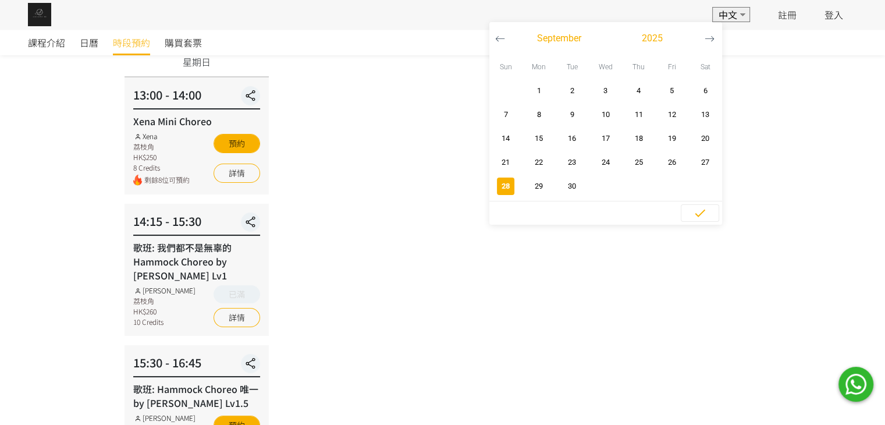
click at [493, 44] on button "button" at bounding box center [500, 38] width 22 height 33
click at [596, 170] on span "button" at bounding box center [604, 162] width 17 height 17
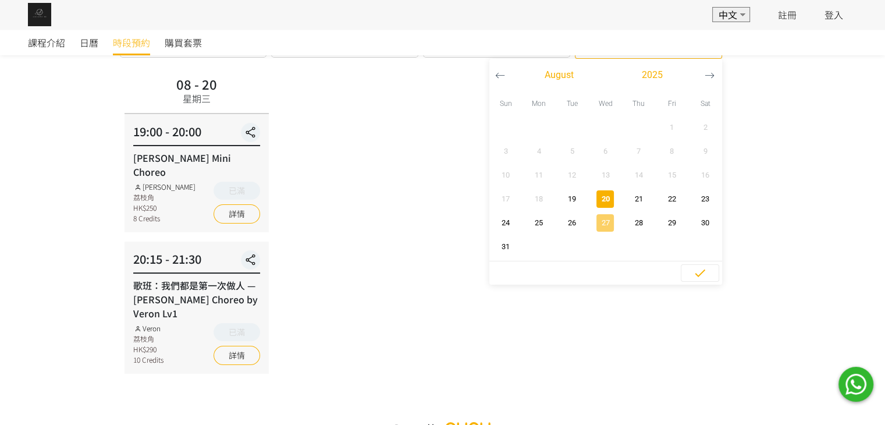
click at [598, 227] on span "27" at bounding box center [605, 223] width 26 height 12
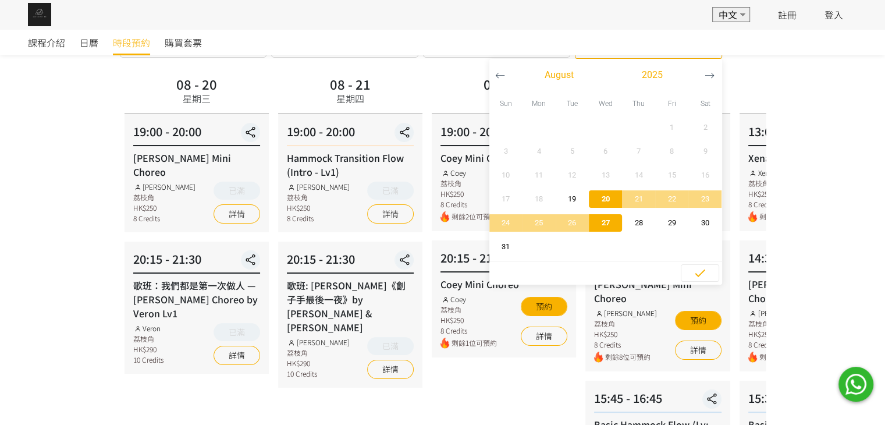
click at [592, 224] on span "27" at bounding box center [605, 223] width 26 height 12
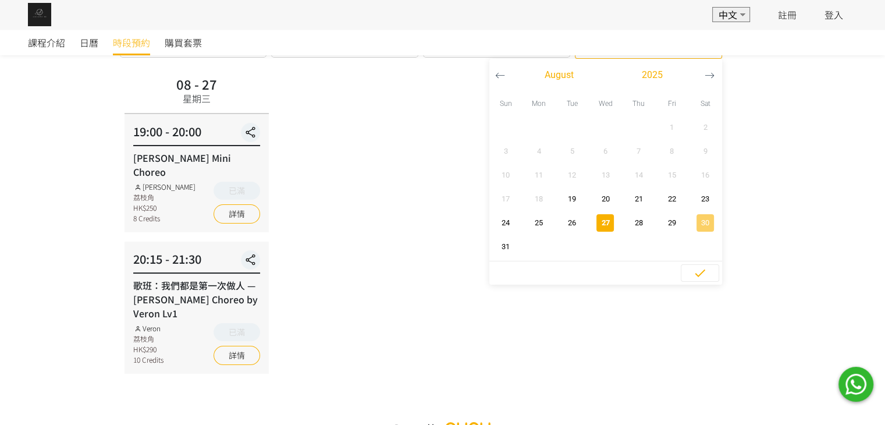
click at [692, 213] on button "30" at bounding box center [704, 223] width 33 height 24
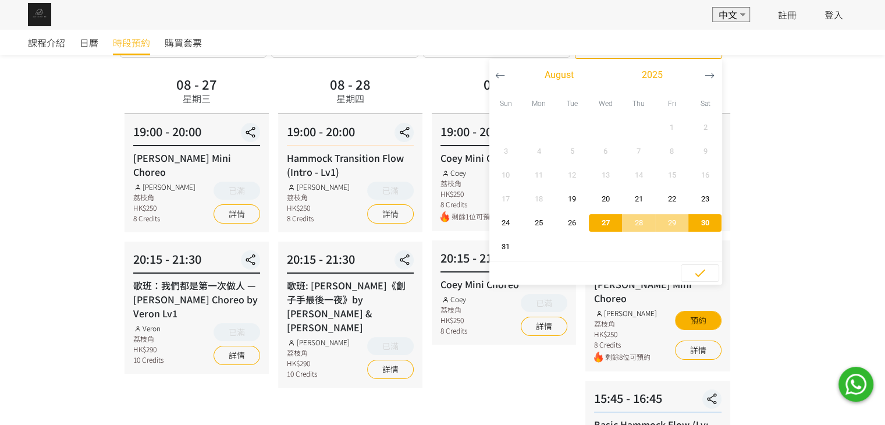
click at [692, 213] on button "30" at bounding box center [704, 223] width 33 height 24
type input "[DATE] - ..."
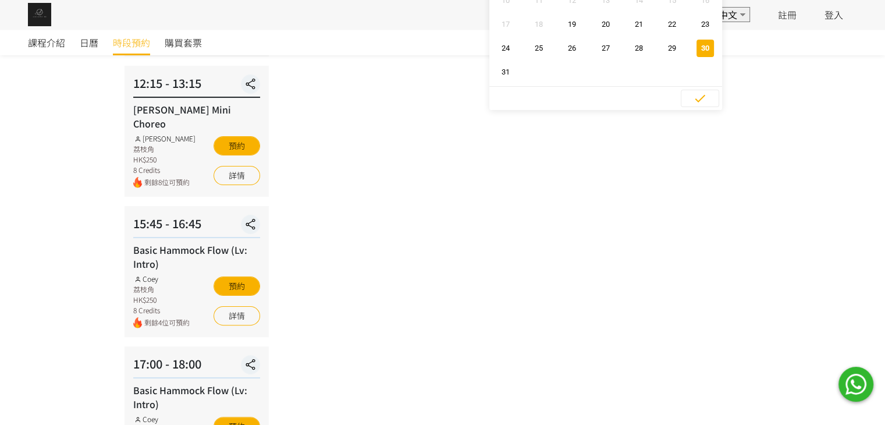
scroll to position [9, 0]
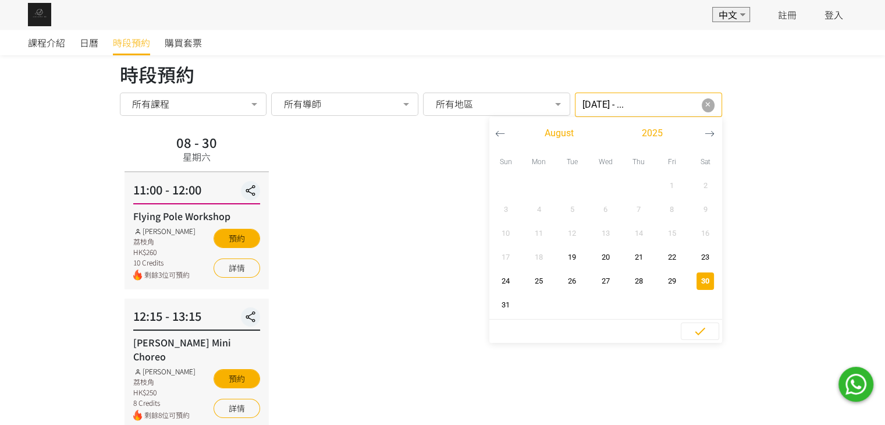
click at [705, 105] on span "✕" at bounding box center [708, 105] width 6 height 12
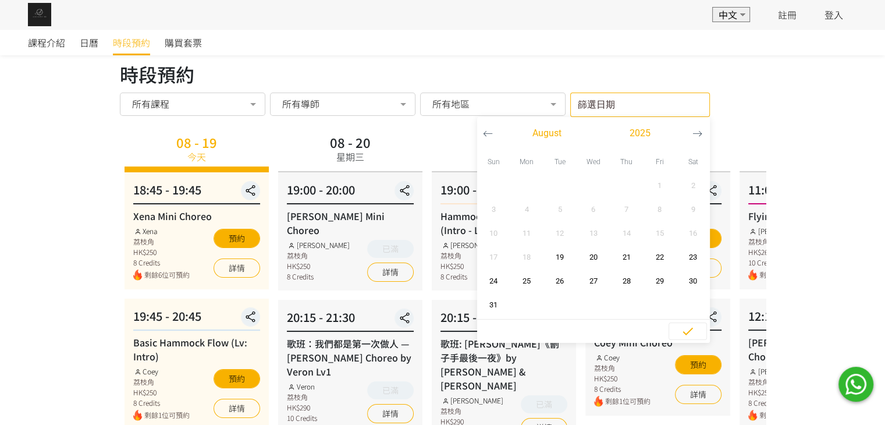
click at [747, 112] on div "時段預約 所有課程 所有課程 Xena Mini Choreo Basic Hammock Flow (Lv: Intro) [PERSON_NAME] Mi…" at bounding box center [443, 105] width 646 height 24
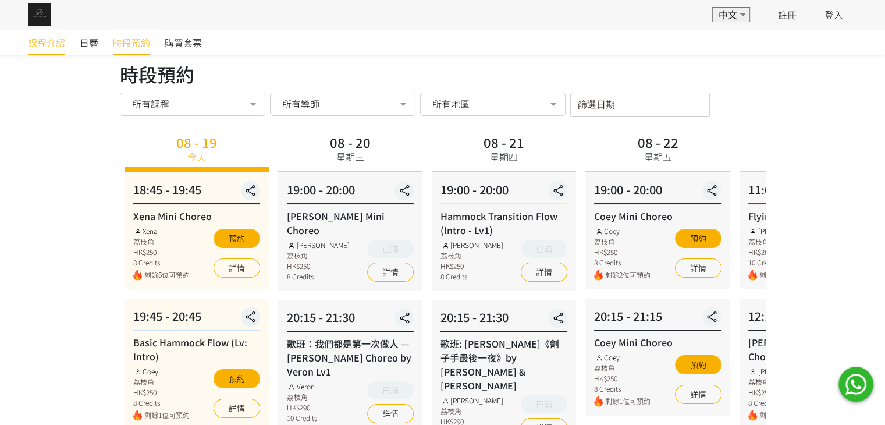
click at [46, 45] on span "課程介紹" at bounding box center [46, 42] width 37 height 14
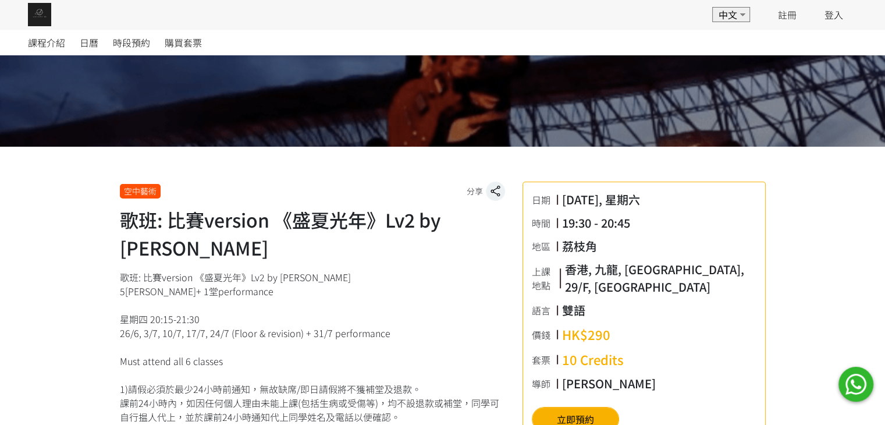
scroll to position [61, 0]
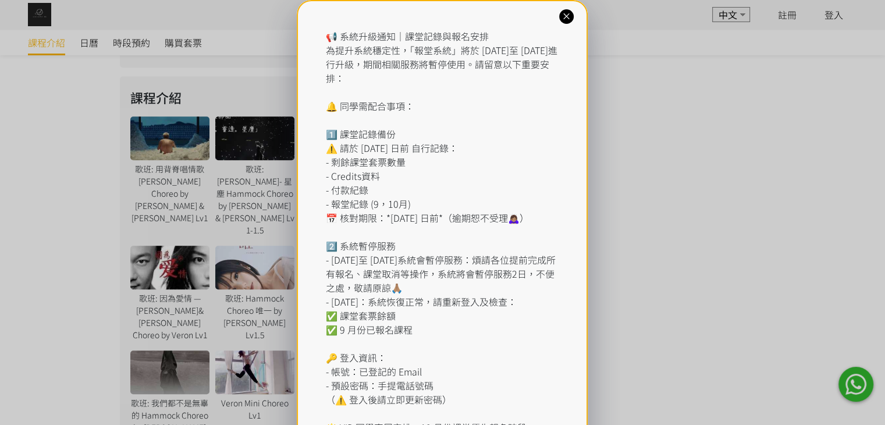
scroll to position [700, 0]
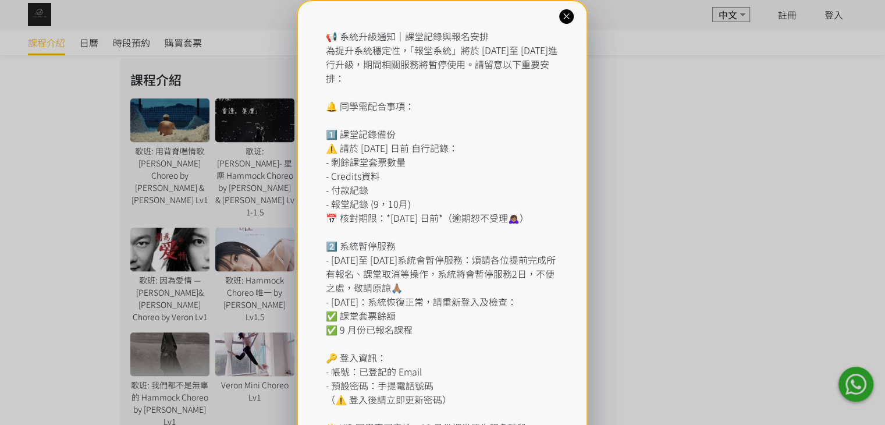
click at [564, 21] on icon at bounding box center [566, 16] width 11 height 11
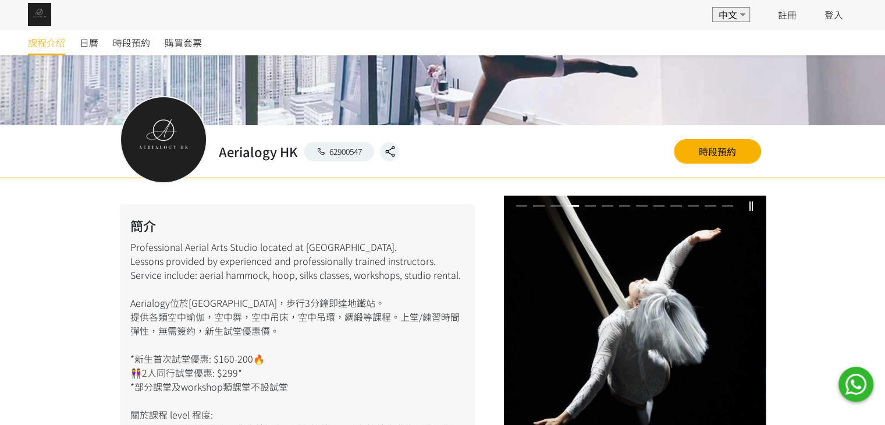
scroll to position [235, 0]
